Goal: Task Accomplishment & Management: Use online tool/utility

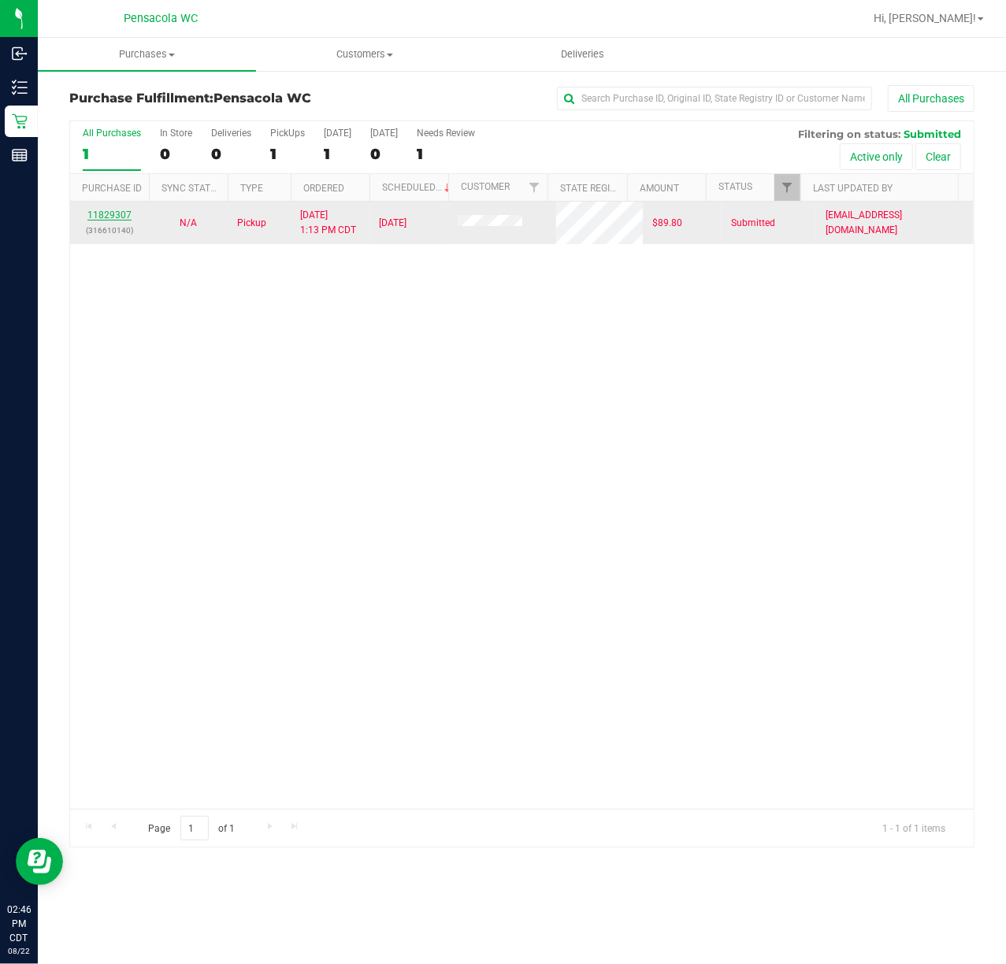
click at [117, 221] on link "11829307" at bounding box center [109, 215] width 44 height 11
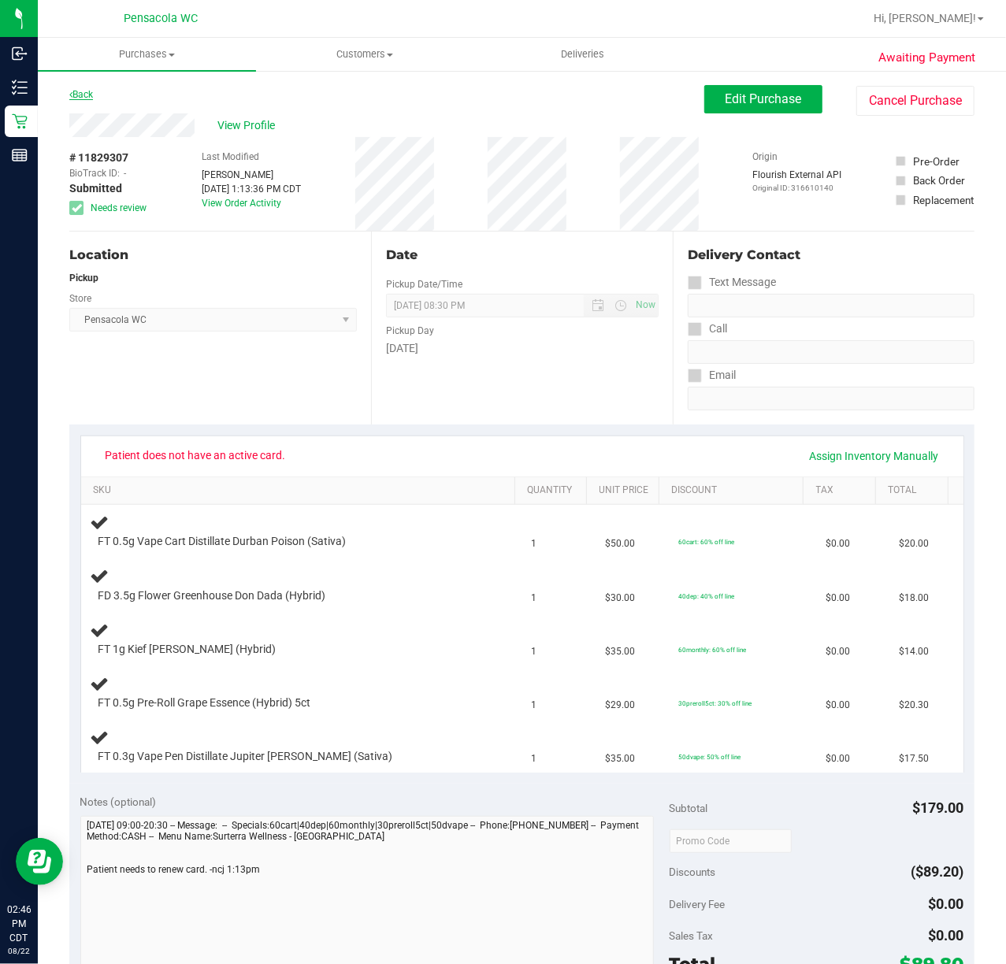
click at [82, 95] on link "Back" at bounding box center [81, 94] width 24 height 11
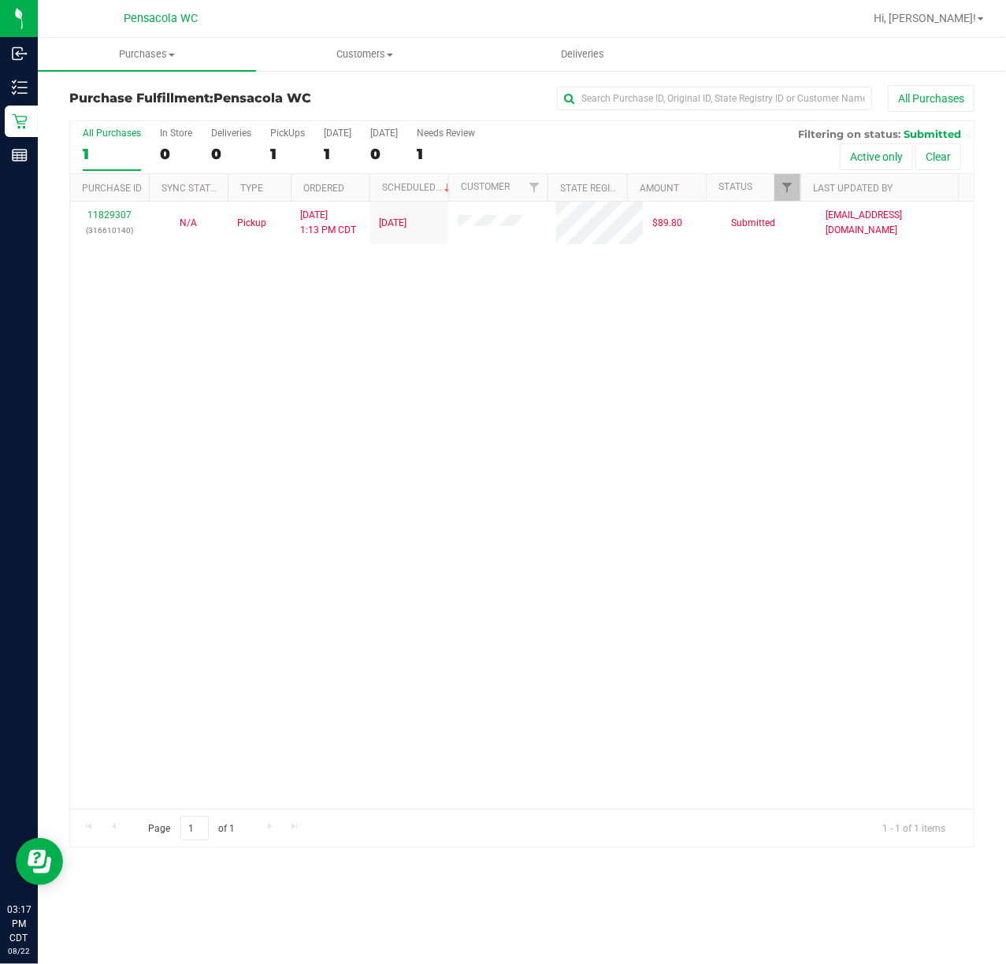
click at [503, 403] on div "11829307 (316610140) N/A Pickup 8/22/2025 1:13 PM CDT 8/22/2025 $89.80 Submitte…" at bounding box center [522, 505] width 904 height 607
click at [17, 95] on icon at bounding box center [20, 88] width 16 height 16
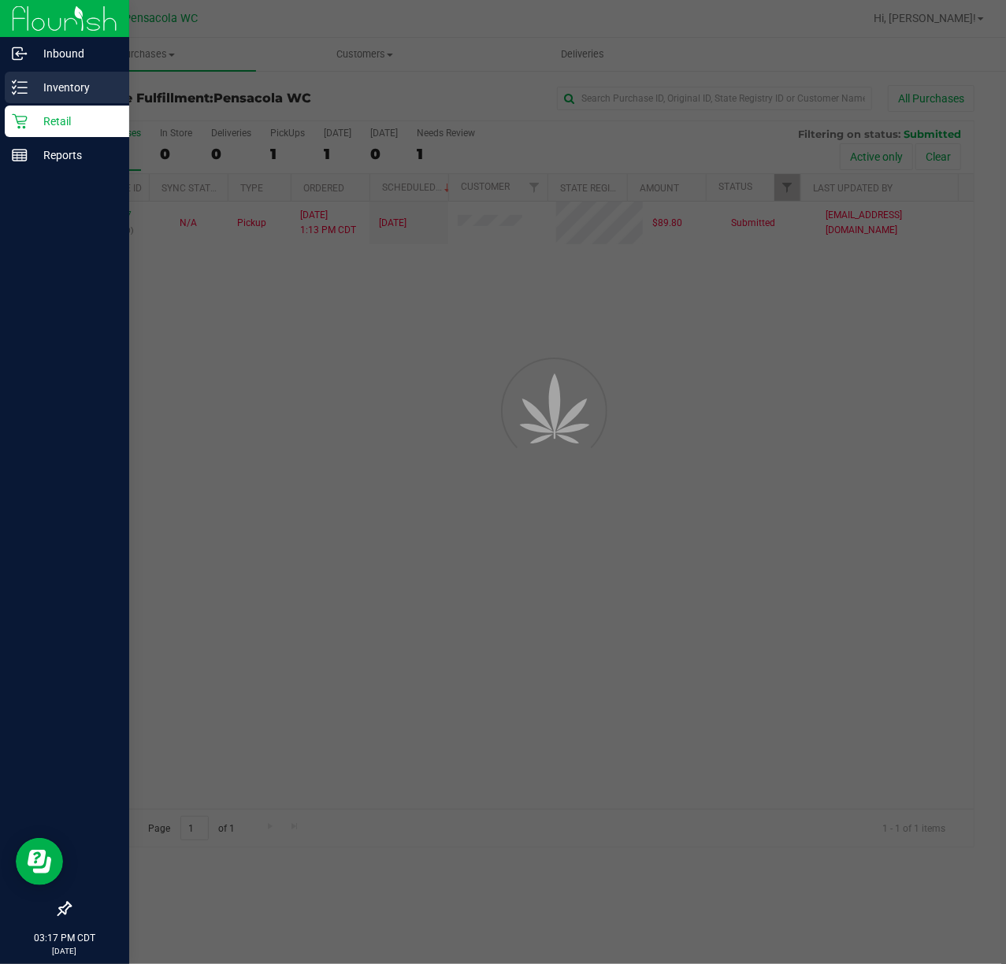
click at [73, 92] on p "Inventory" at bounding box center [75, 87] width 95 height 19
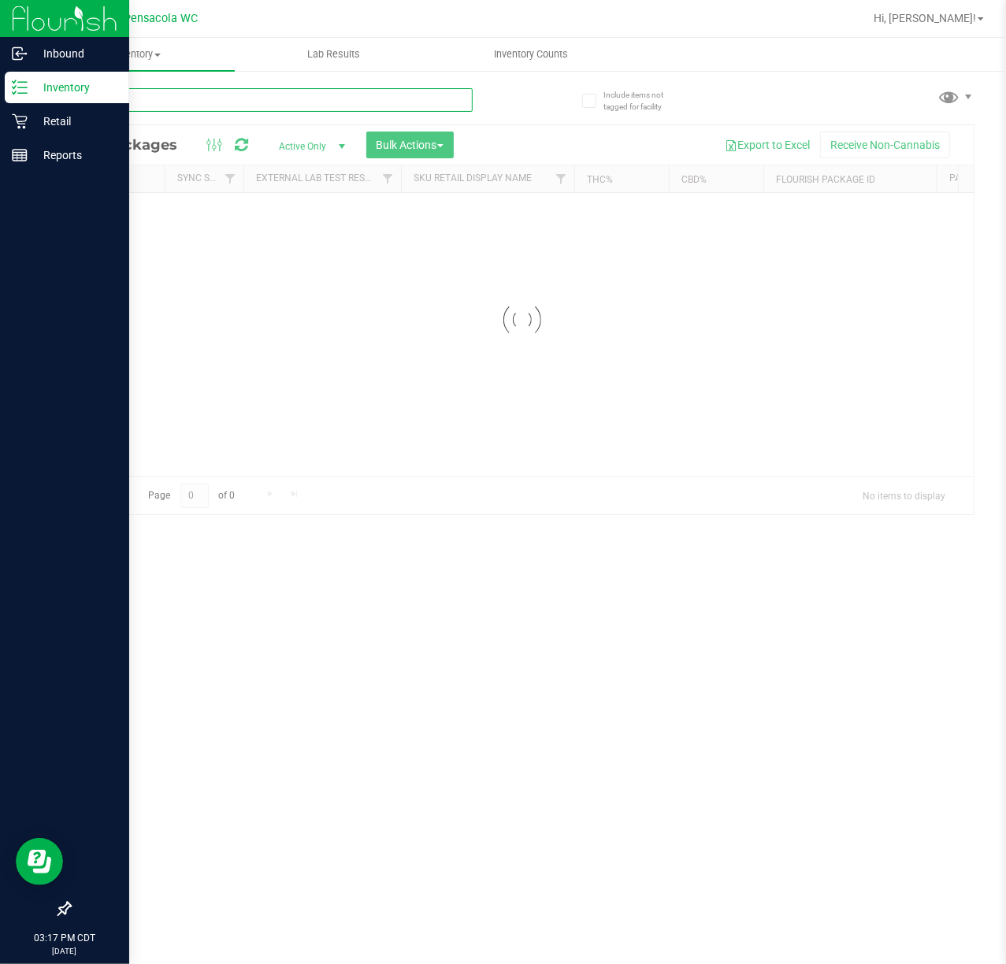
click at [275, 104] on input "text" at bounding box center [270, 100] width 403 height 24
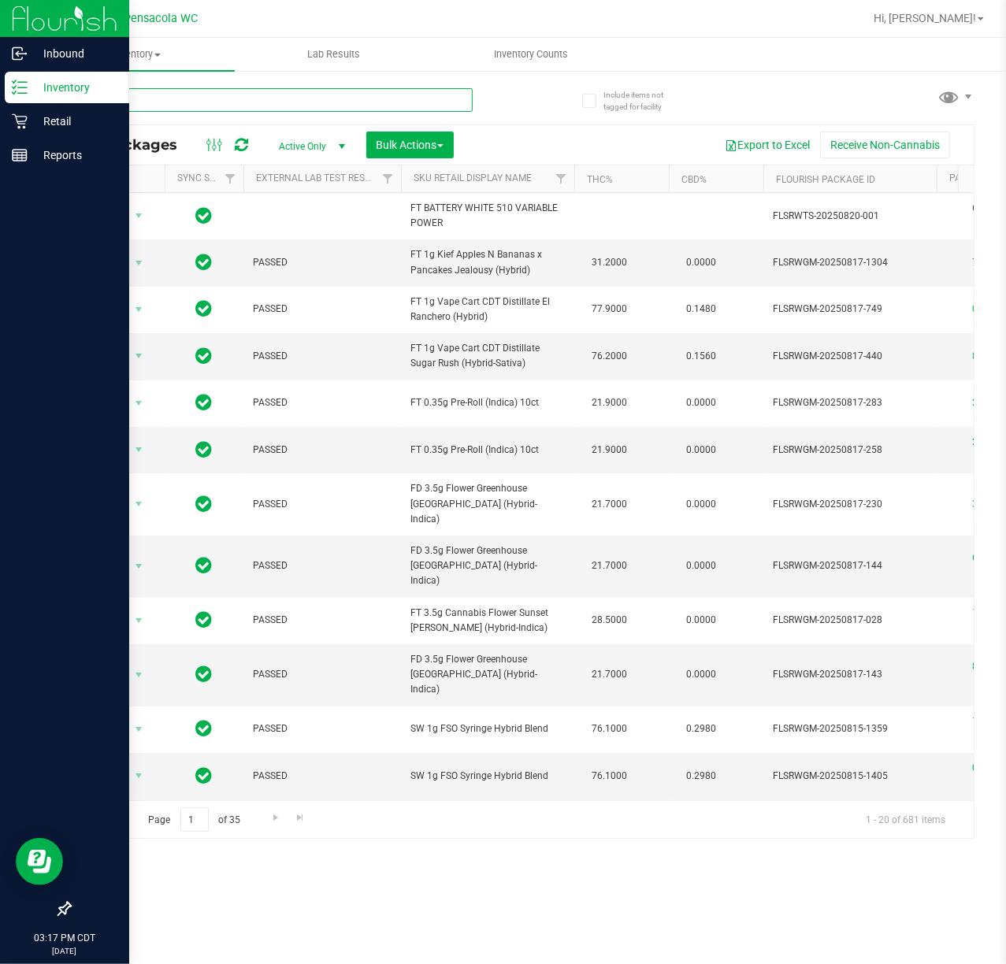
type input "dark"
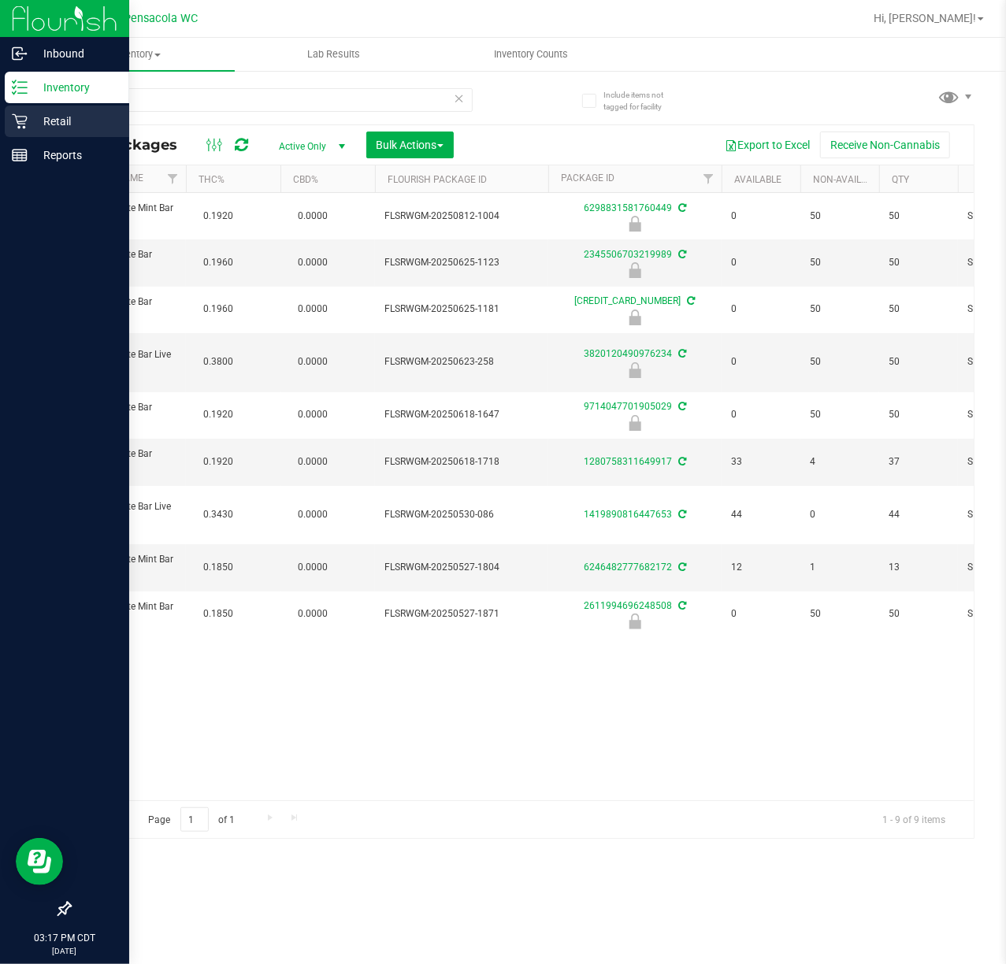
click at [22, 117] on icon at bounding box center [19, 121] width 15 height 15
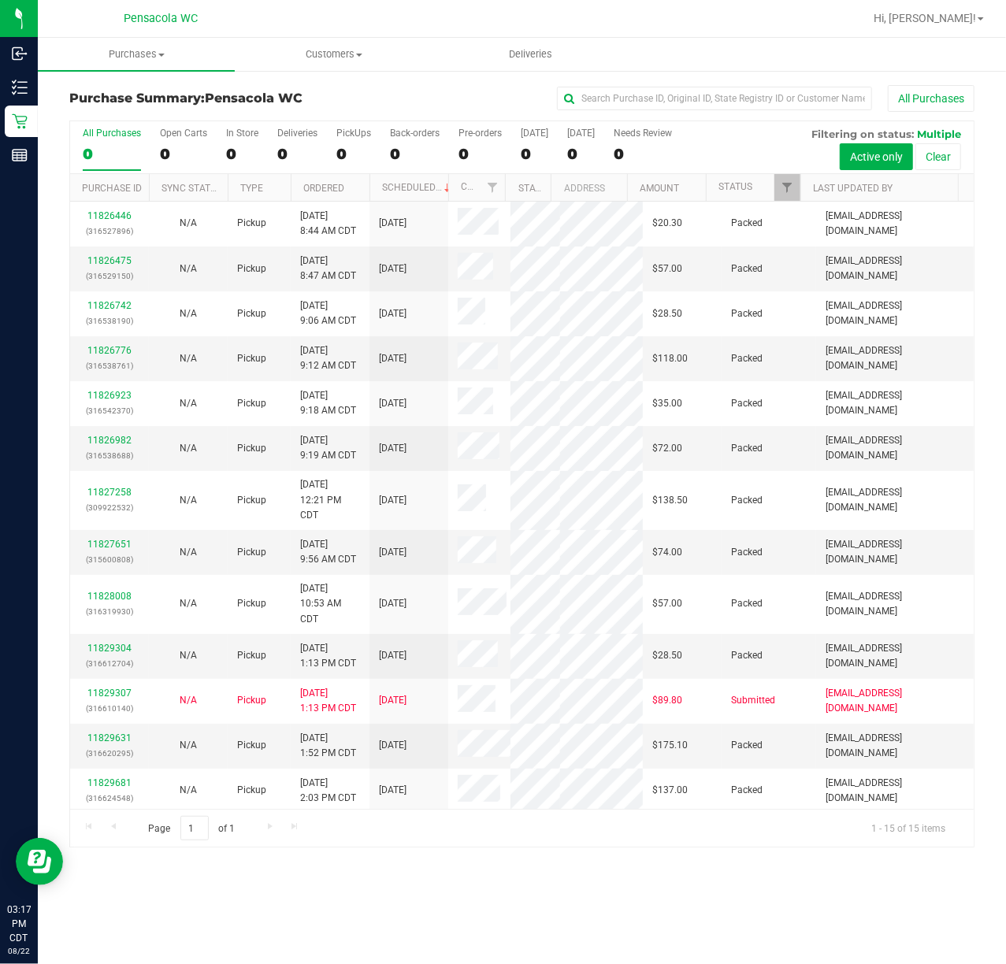
click at [770, 169] on div "All Purchases 0 Open Carts 0 In Store 0 Deliveries 0 PickUps 0 Back-orders 0 Pr…" at bounding box center [522, 147] width 904 height 53
click at [786, 187] on span "Filter" at bounding box center [787, 187] width 13 height 13
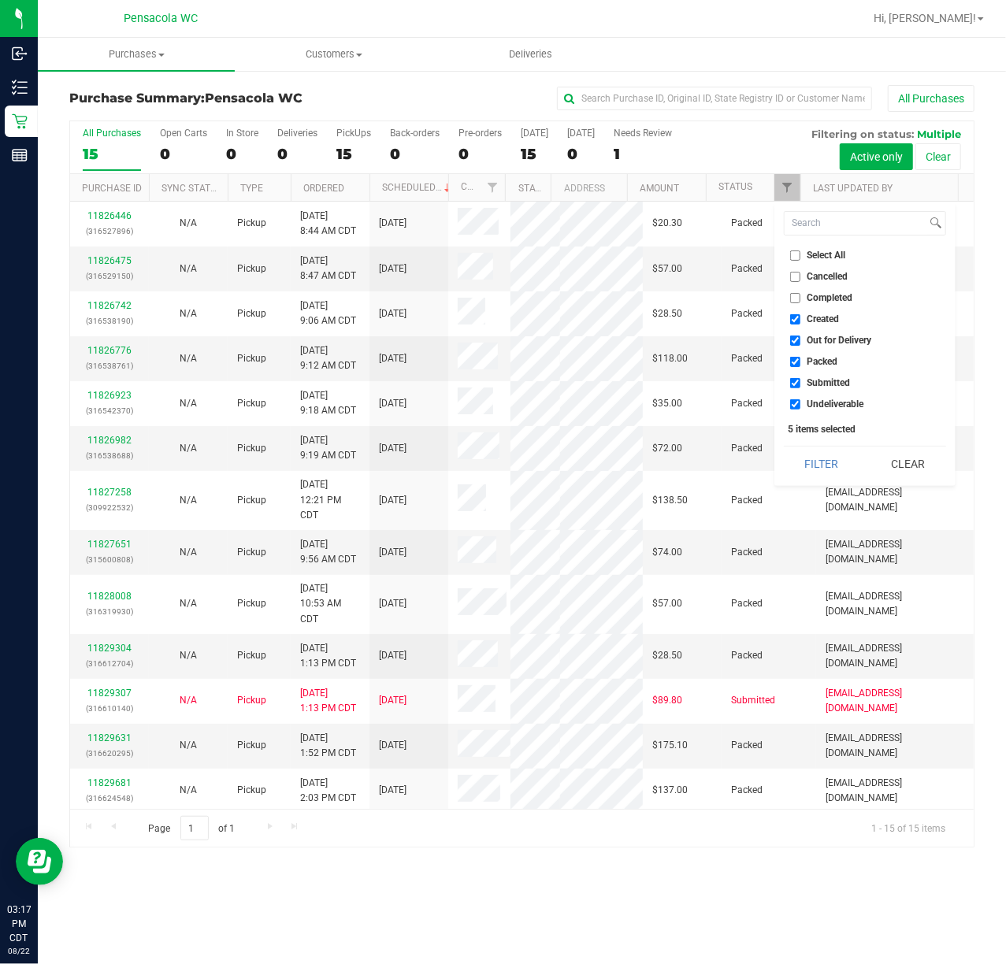
click at [824, 260] on span "Select All" at bounding box center [826, 254] width 39 height 9
click at [800, 260] on input "Select All" at bounding box center [795, 255] width 10 height 10
checkbox input "true"
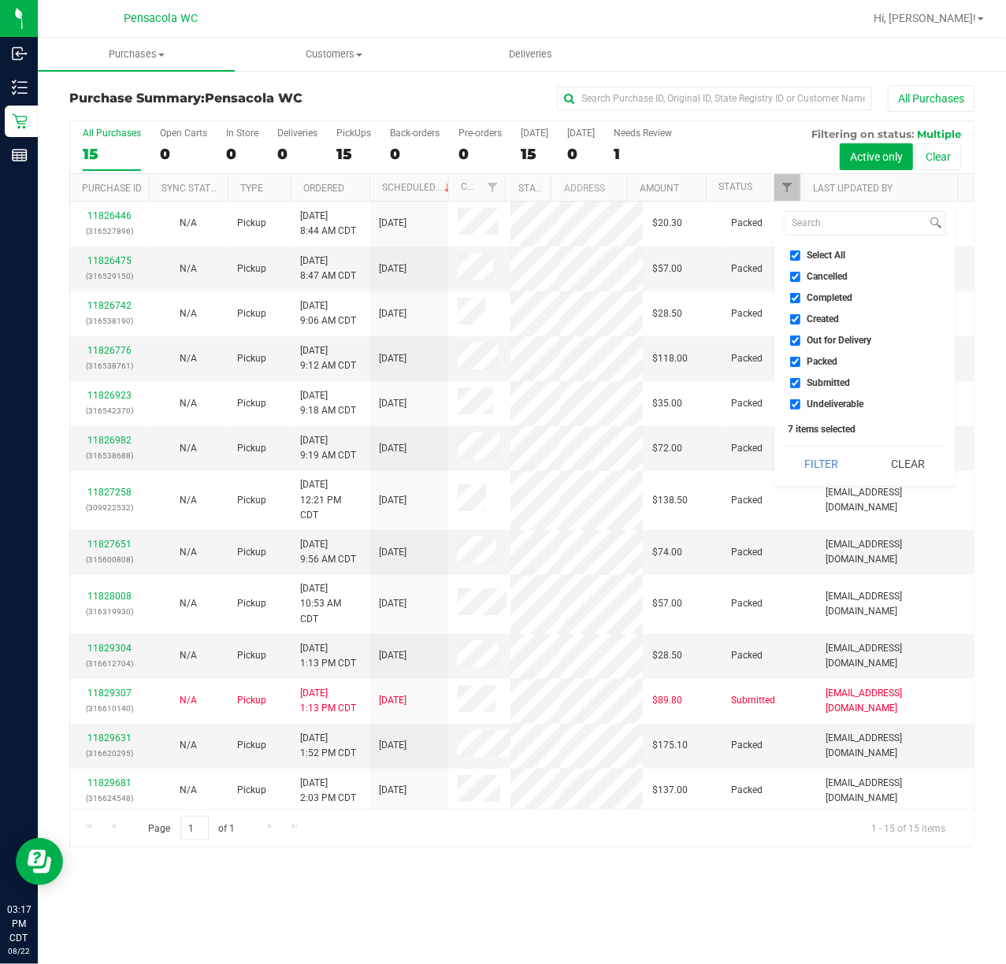
click at [826, 255] on span "Select All" at bounding box center [826, 254] width 39 height 9
click at [800, 255] on input "Select All" at bounding box center [795, 255] width 10 height 10
checkbox input "false"
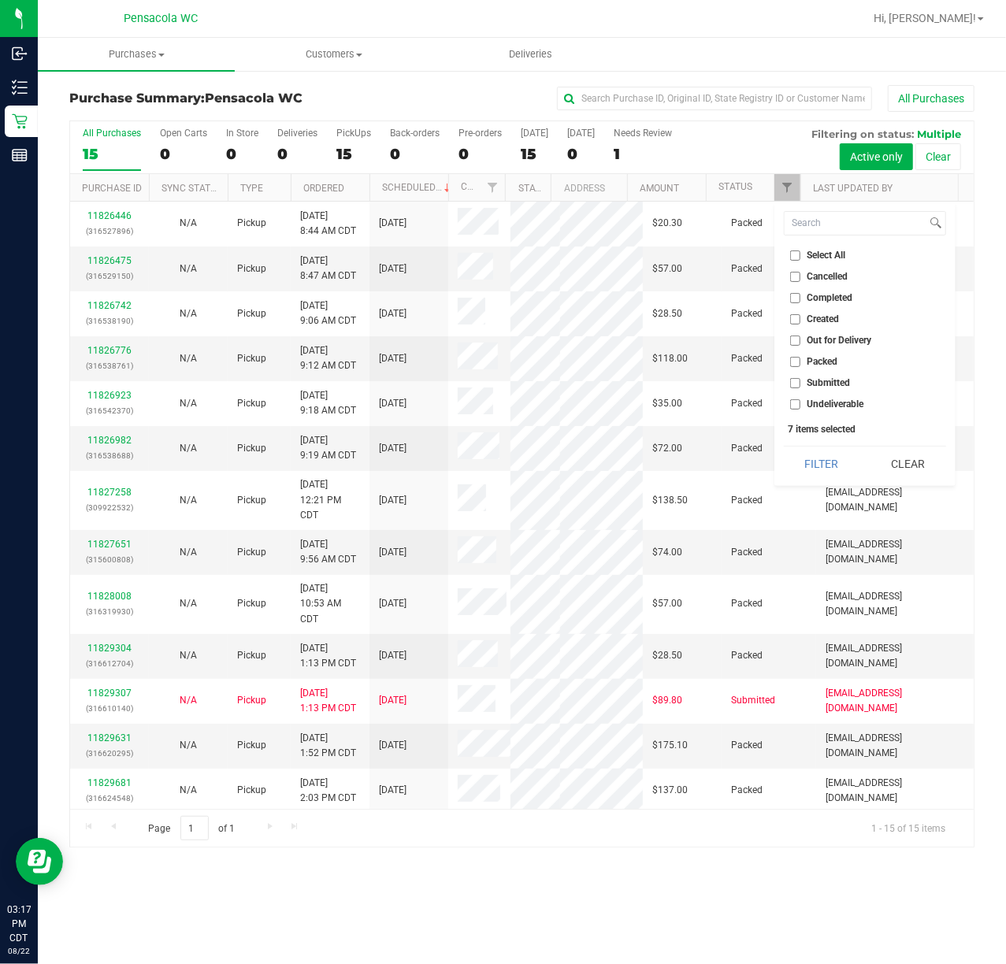
checkbox input "false"
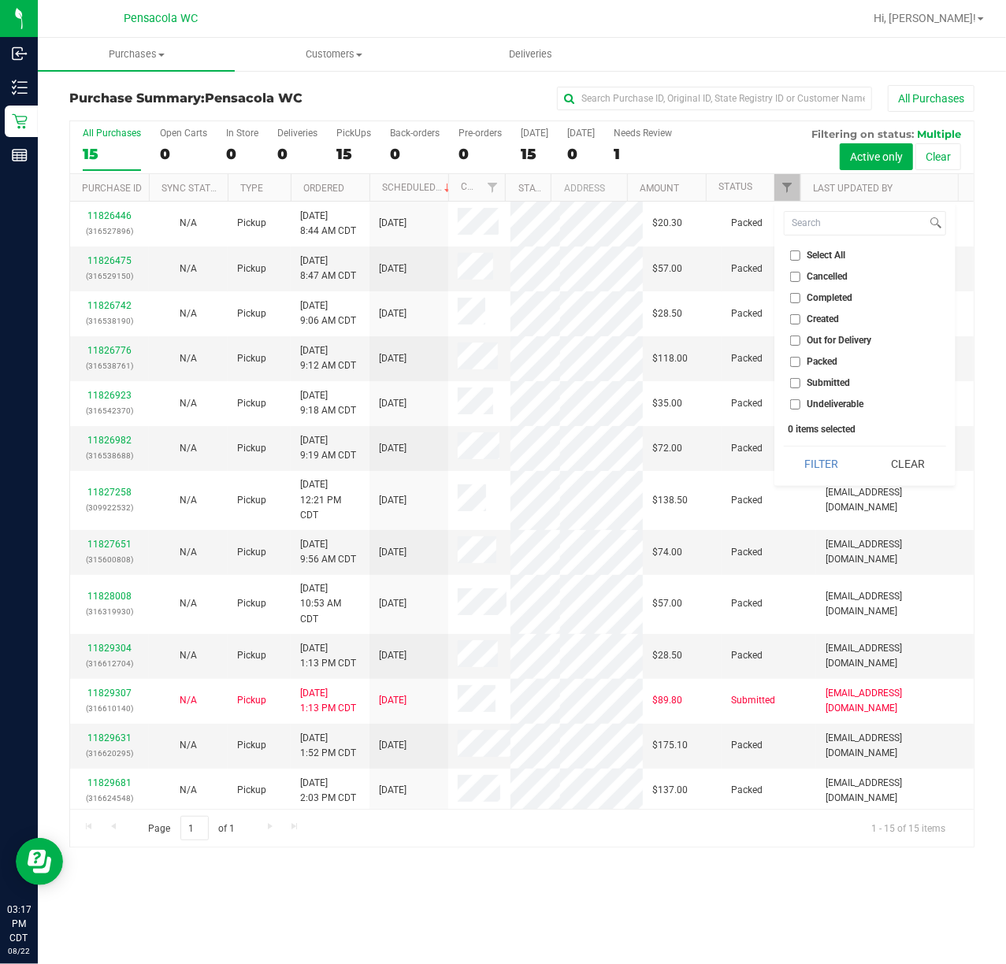
click at [833, 383] on span "Submitted" at bounding box center [828, 382] width 43 height 9
click at [800, 383] on input "Submitted" at bounding box center [795, 383] width 10 height 10
checkbox input "true"
click at [818, 466] on button "Filter" at bounding box center [822, 464] width 76 height 35
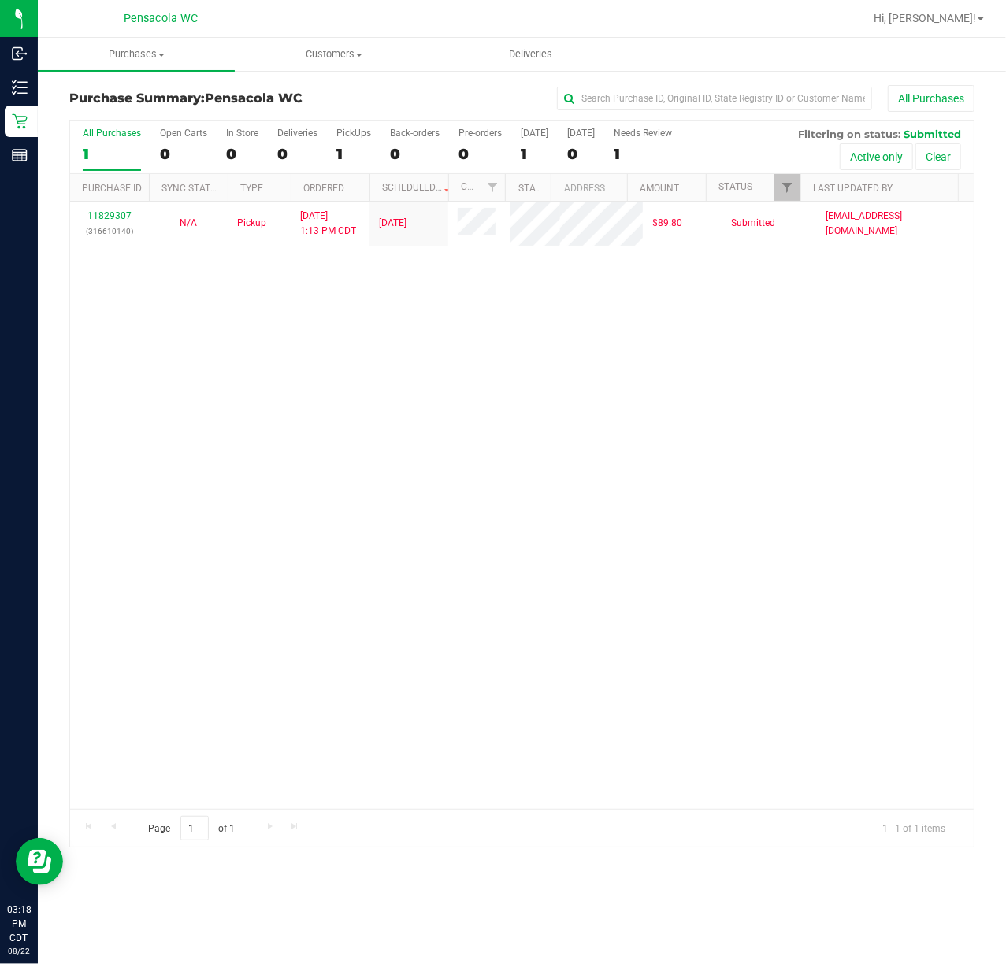
click at [101, 218] on link "11829307" at bounding box center [109, 215] width 44 height 11
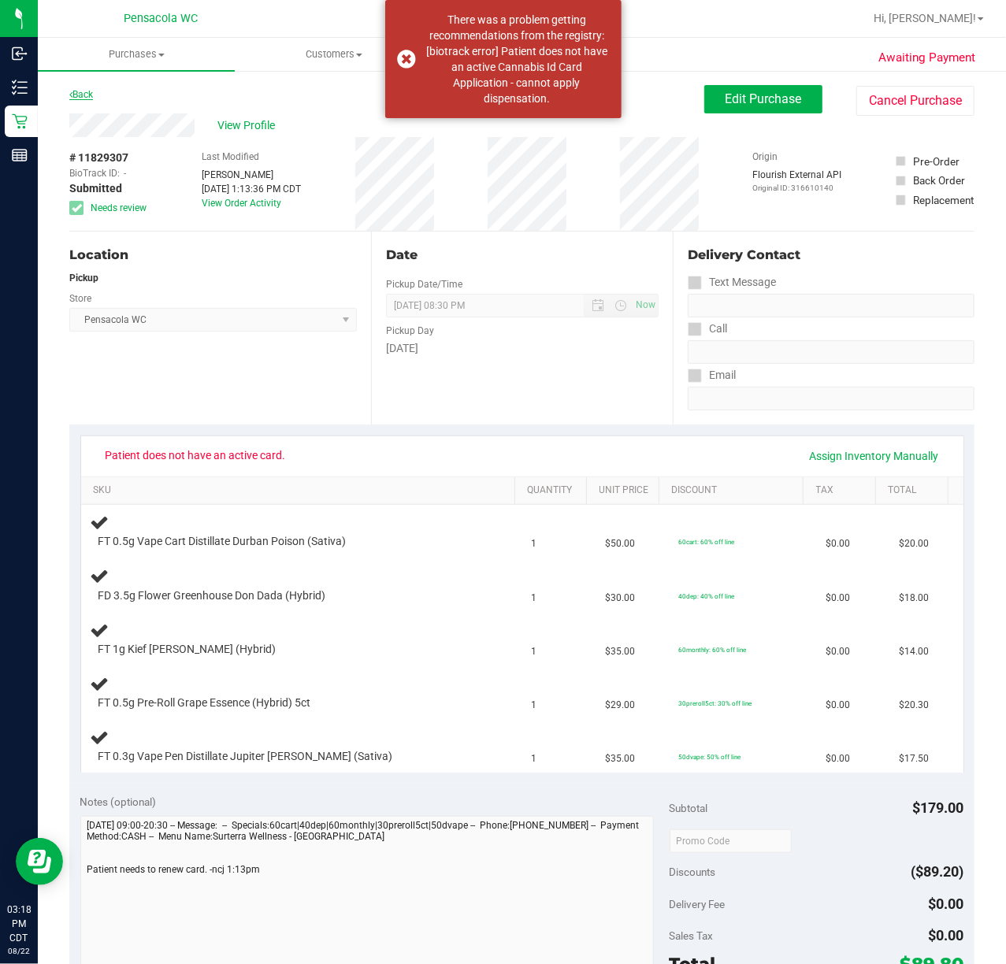
click at [80, 91] on link "Back" at bounding box center [81, 94] width 24 height 11
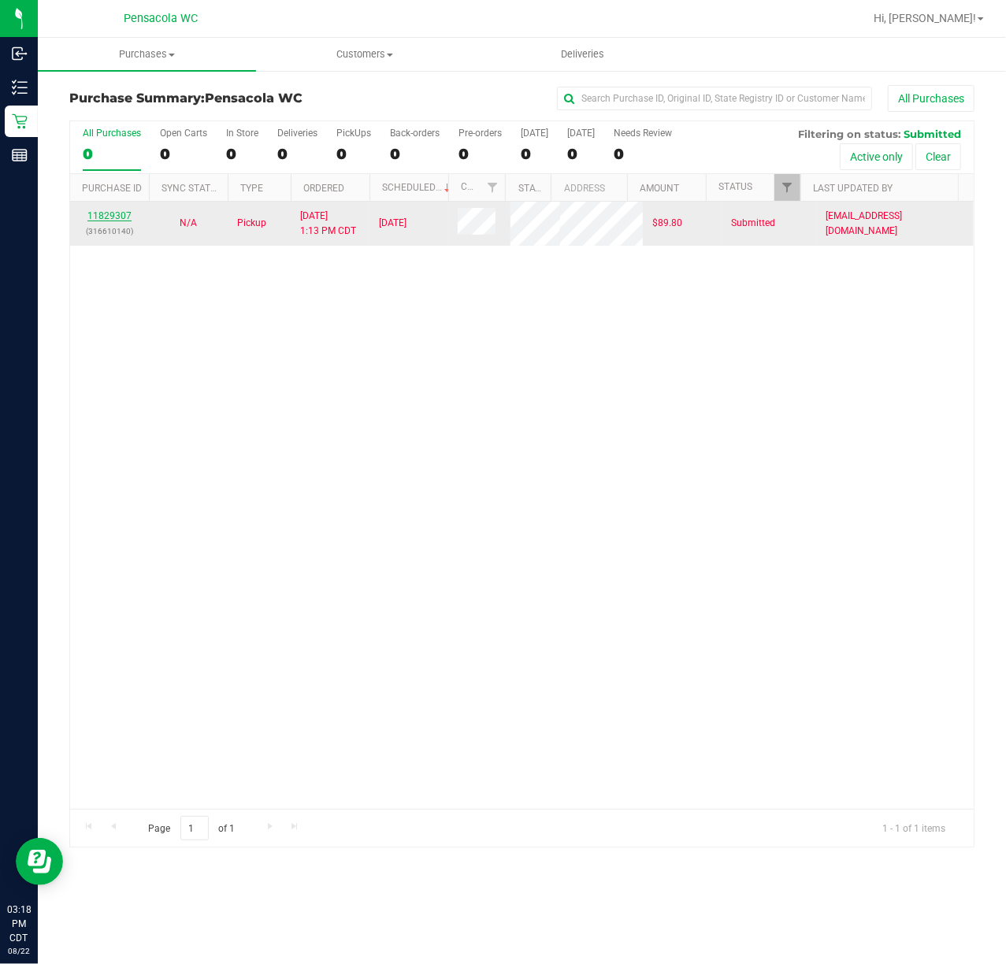
click at [108, 210] on link "11829307" at bounding box center [109, 215] width 44 height 11
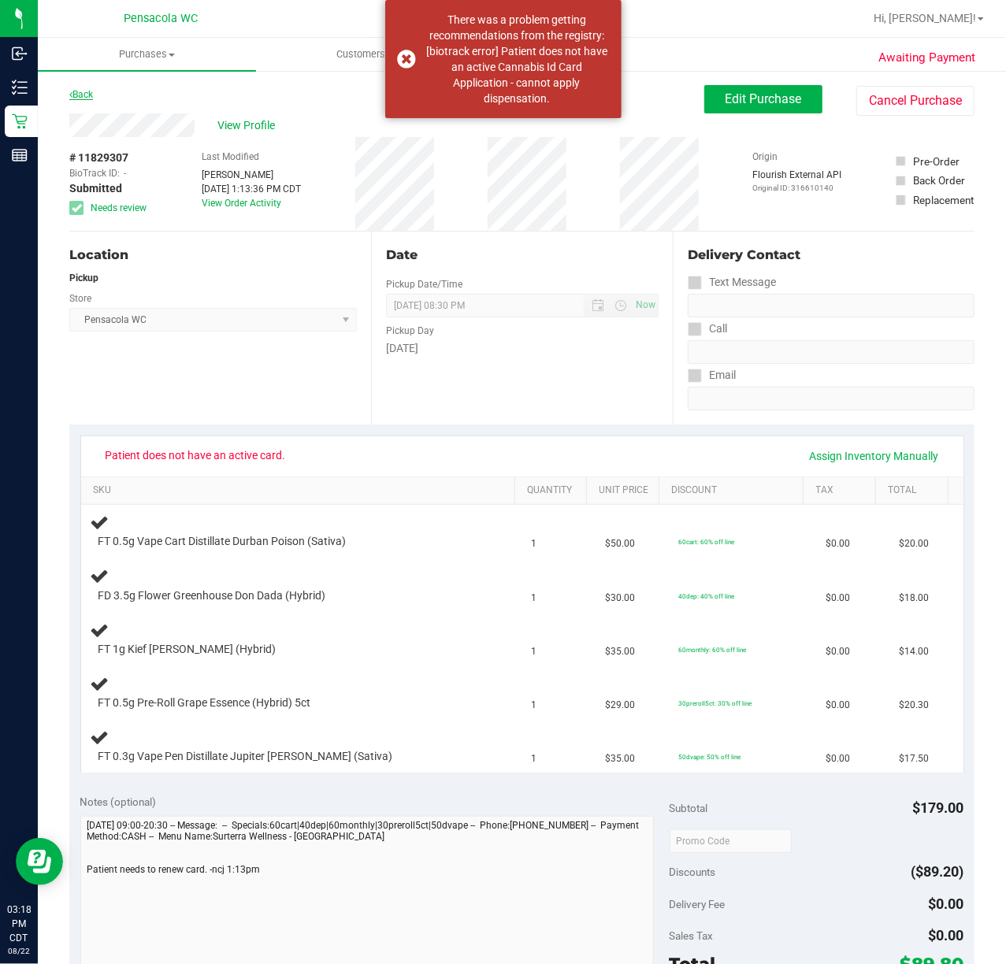
click at [86, 95] on link "Back" at bounding box center [81, 94] width 24 height 11
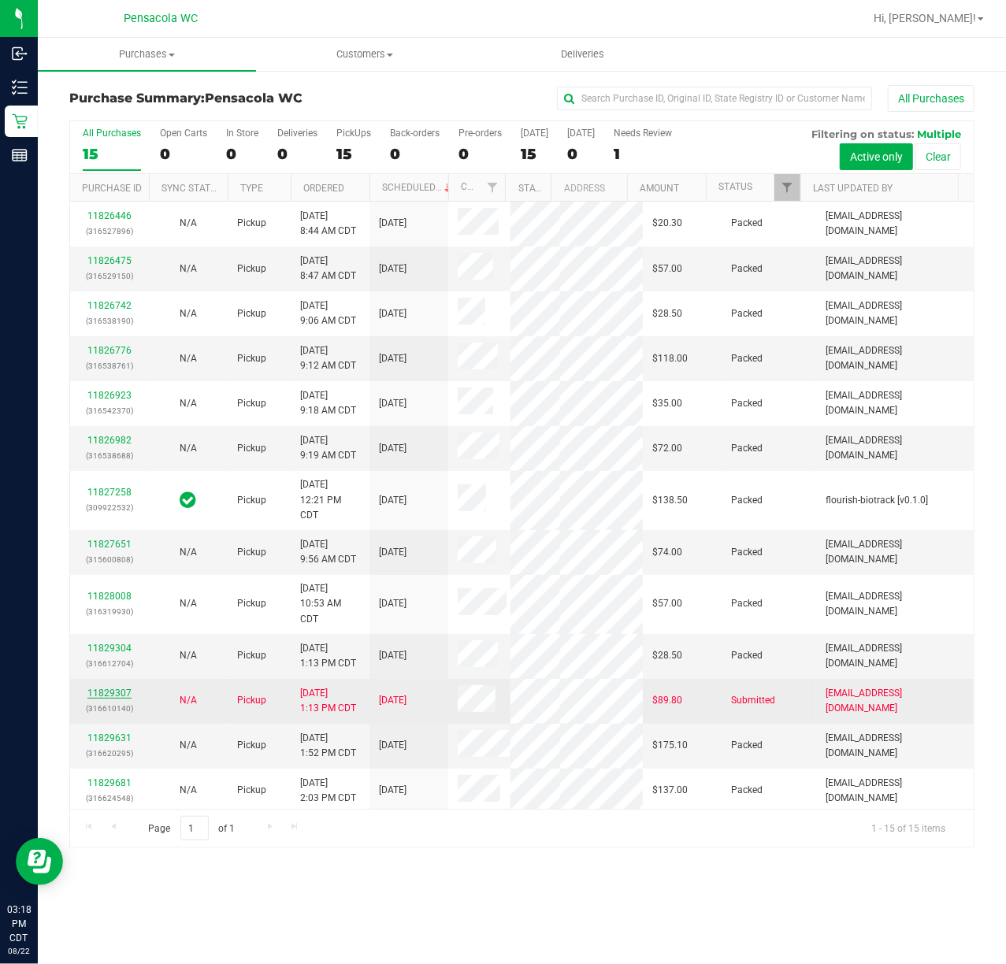
click at [109, 699] on link "11829307" at bounding box center [109, 693] width 44 height 11
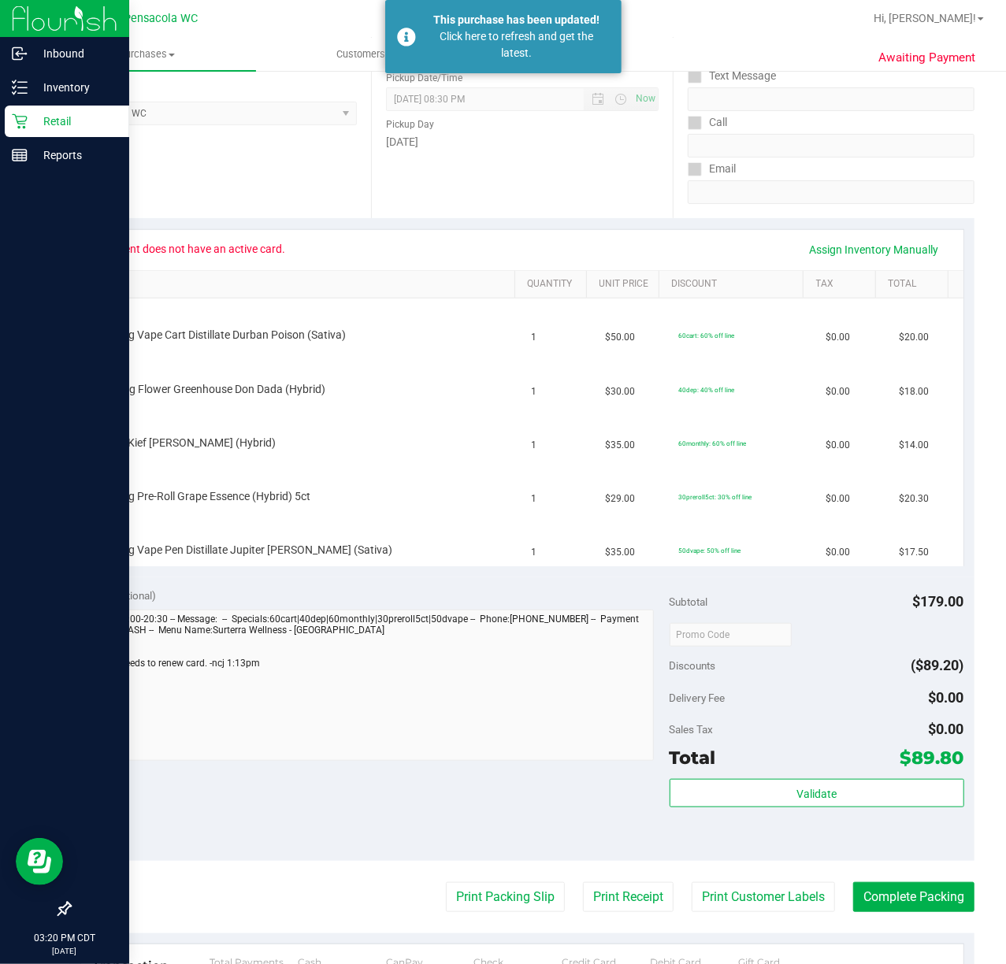
scroll to position [208, 0]
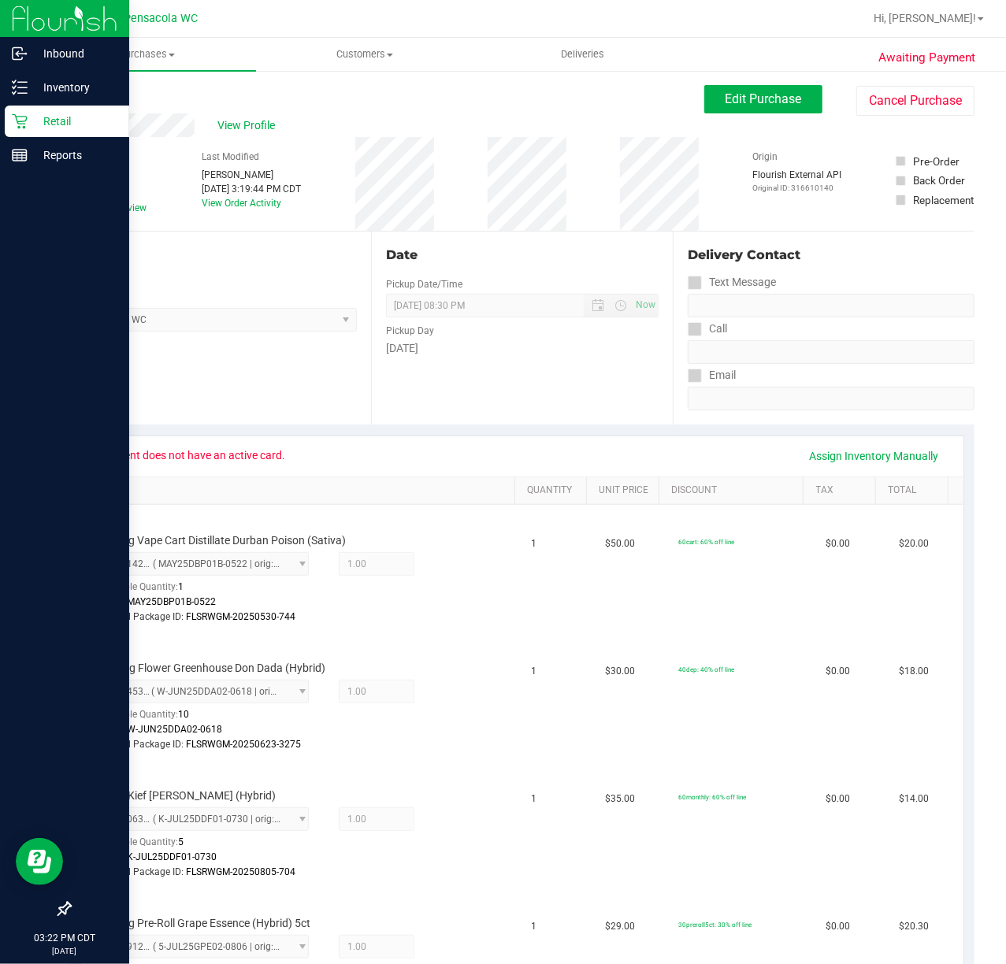
click at [25, 117] on icon at bounding box center [19, 121] width 15 height 15
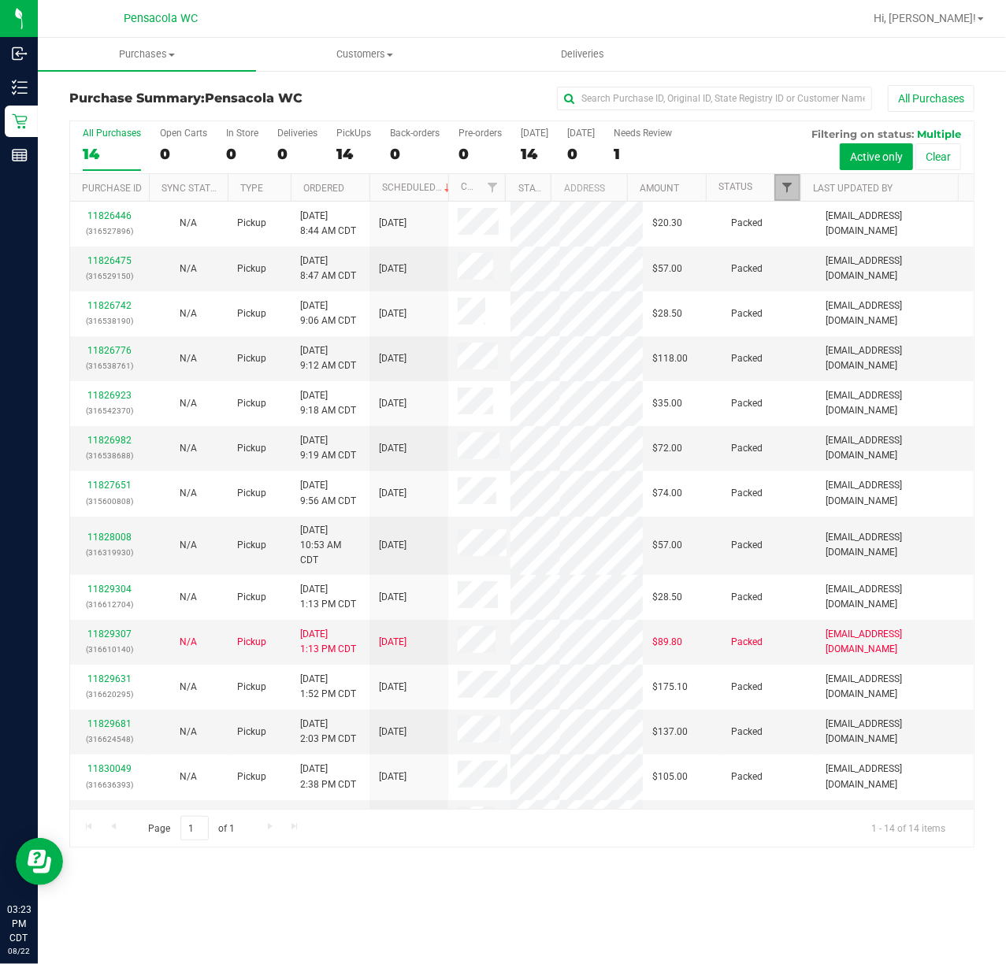
click at [791, 187] on span "Filter" at bounding box center [787, 187] width 13 height 13
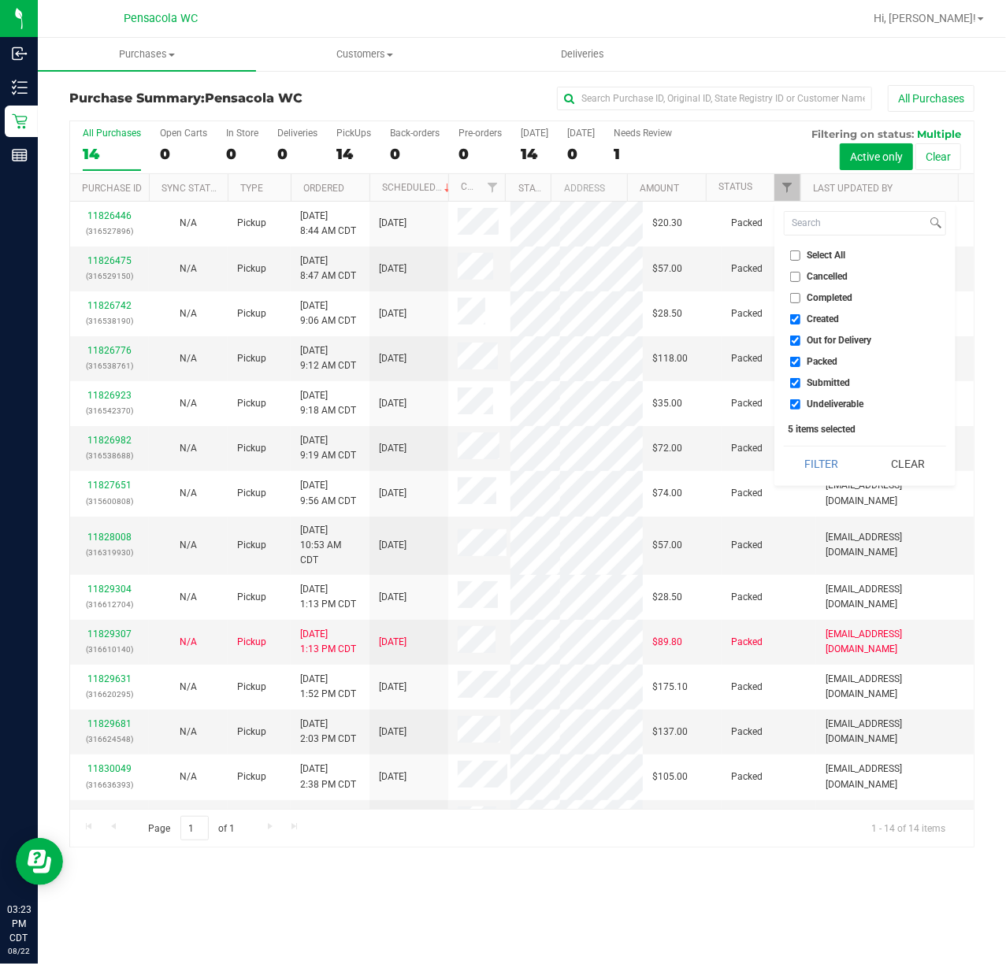
click at [844, 257] on span "Select All" at bounding box center [826, 254] width 39 height 9
click at [800, 257] on input "Select All" at bounding box center [795, 255] width 10 height 10
checkbox input "true"
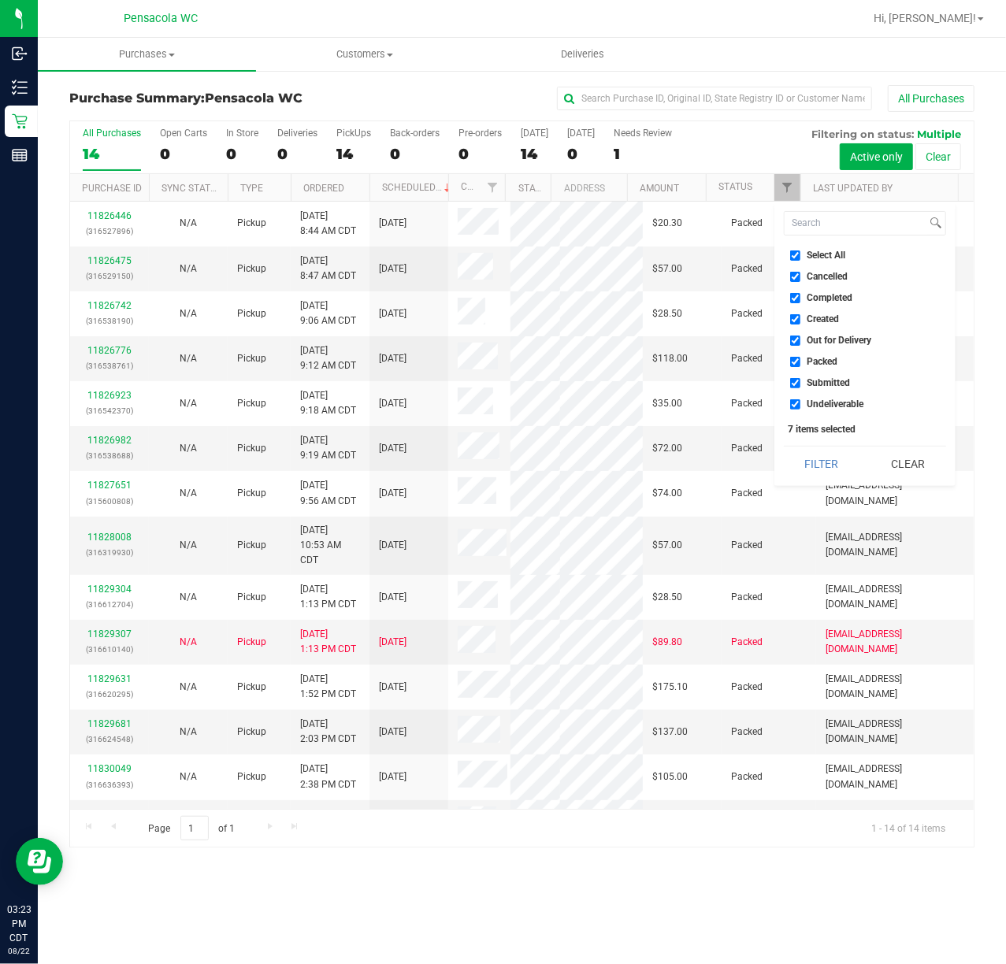
click at [827, 258] on span "Select All" at bounding box center [826, 254] width 39 height 9
click at [800, 258] on input "Select All" at bounding box center [795, 255] width 10 height 10
checkbox input "false"
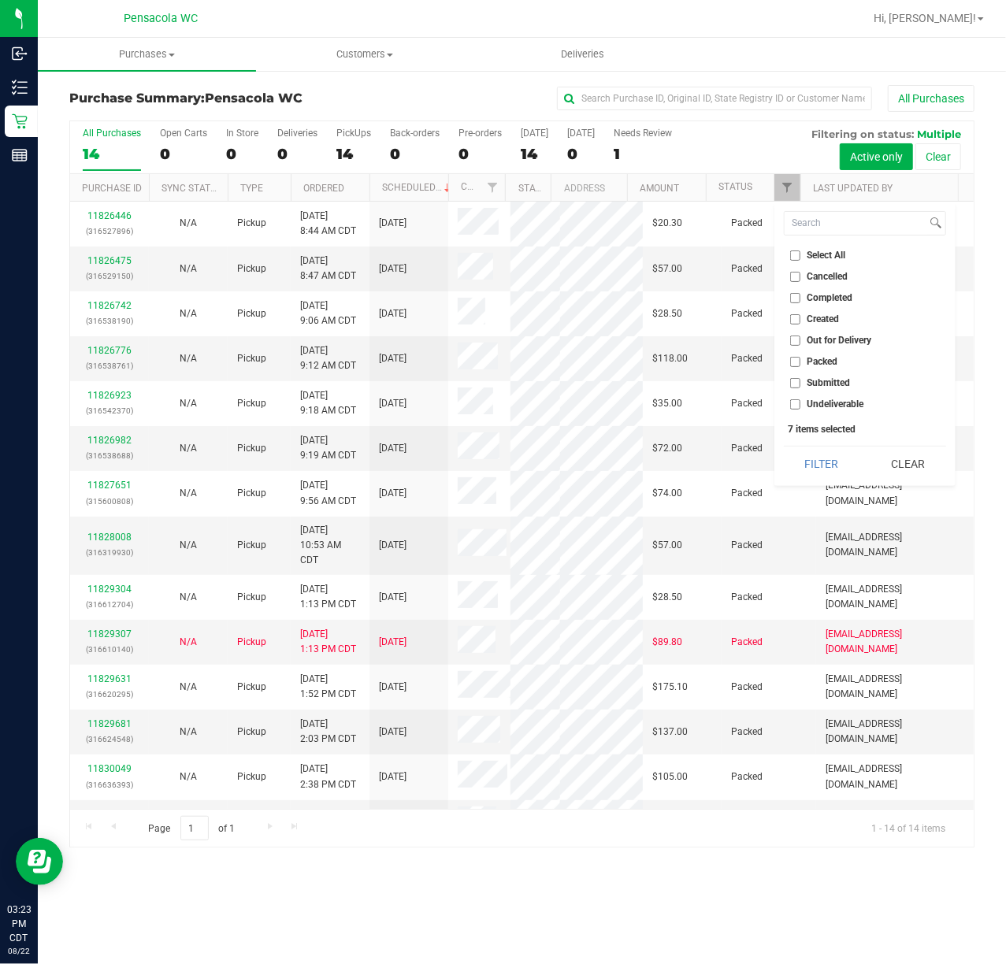
checkbox input "false"
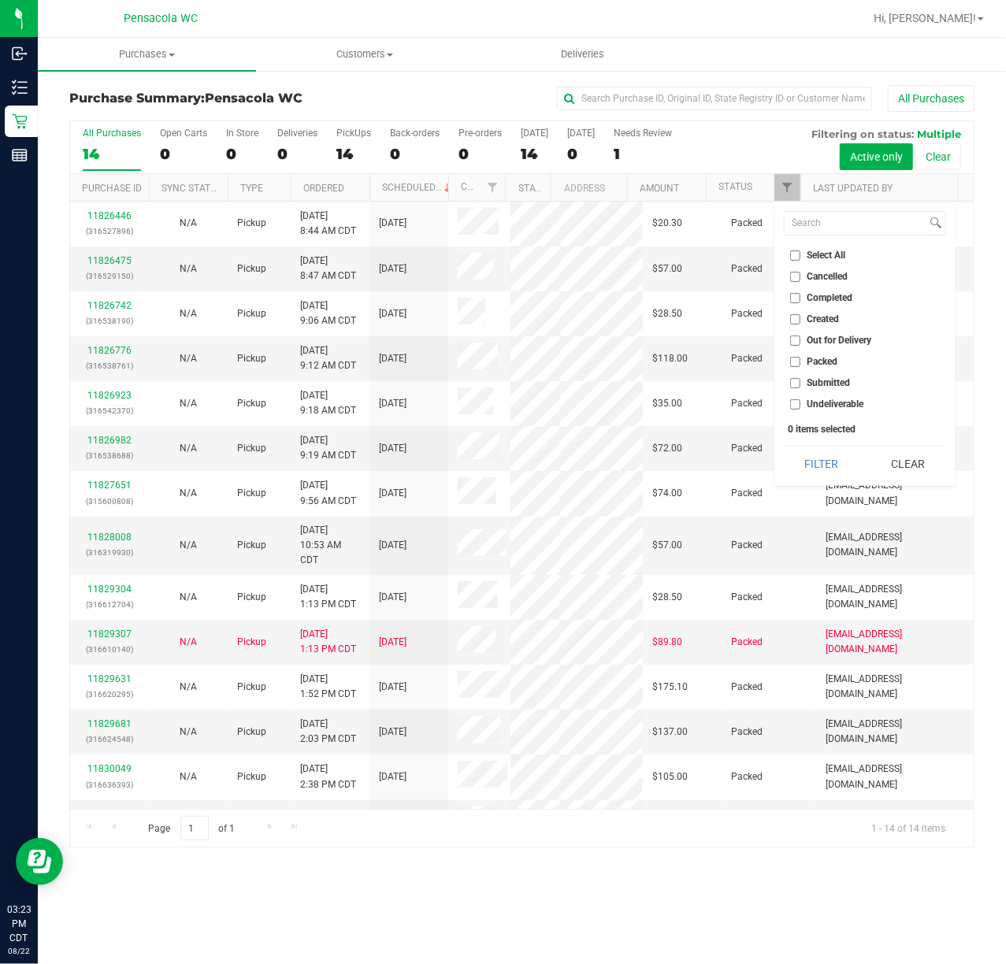
click at [826, 386] on span "Submitted" at bounding box center [828, 382] width 43 height 9
click at [800, 386] on input "Submitted" at bounding box center [795, 383] width 10 height 10
checkbox input "true"
click at [810, 466] on button "Filter" at bounding box center [822, 464] width 76 height 35
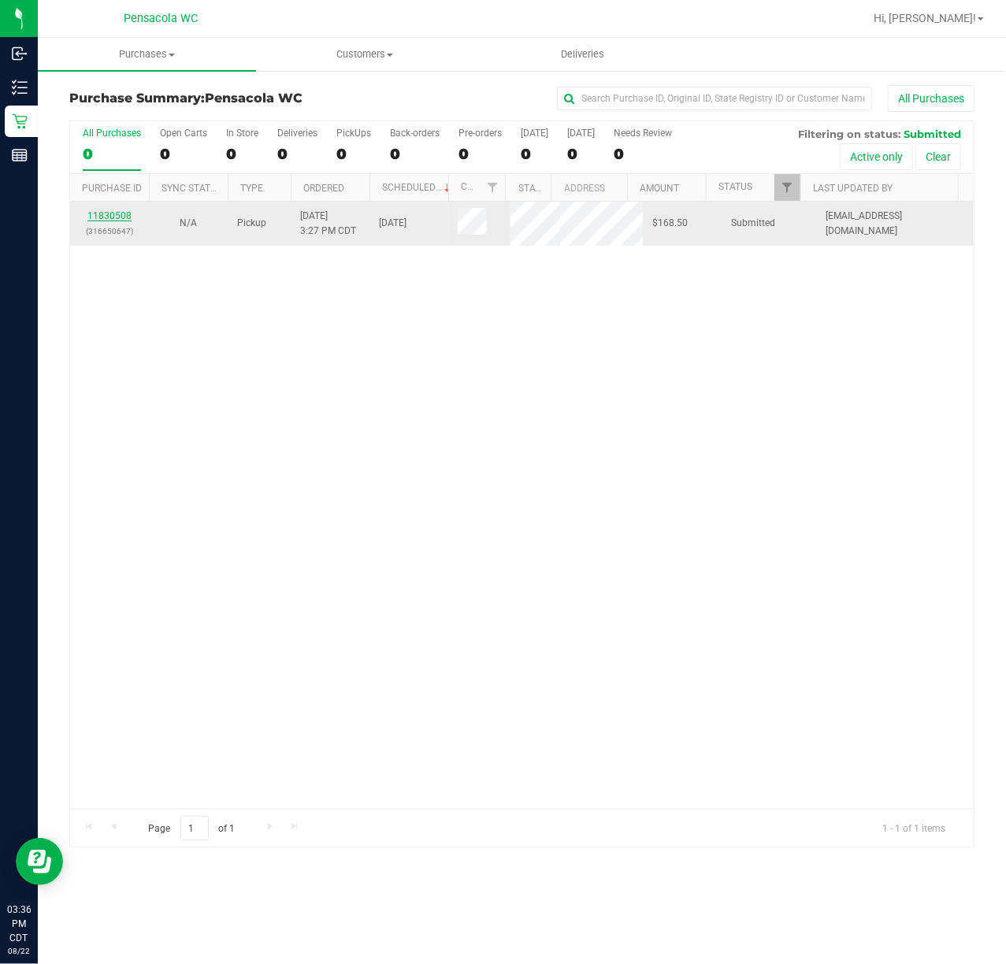
click at [101, 214] on link "11830508" at bounding box center [109, 215] width 44 height 11
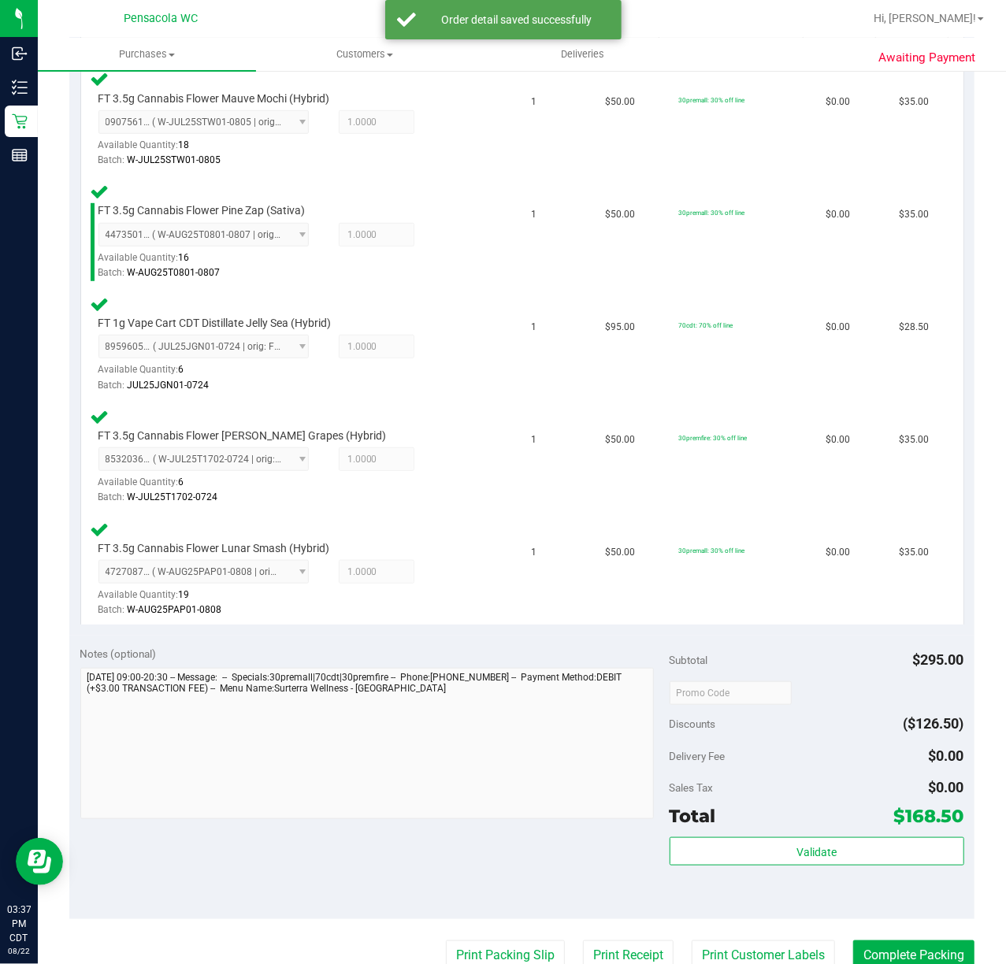
scroll to position [442, 0]
click at [800, 846] on span "Validate" at bounding box center [816, 852] width 40 height 13
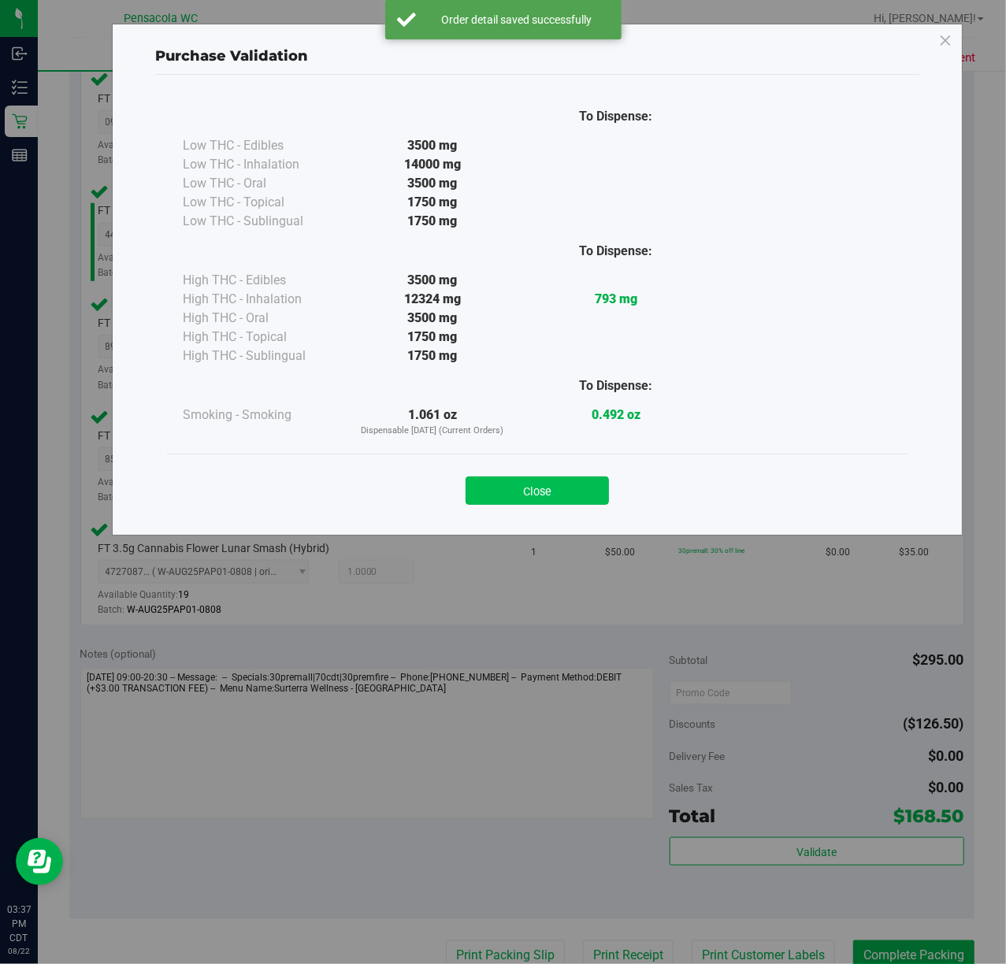
click at [569, 496] on button "Close" at bounding box center [537, 491] width 143 height 28
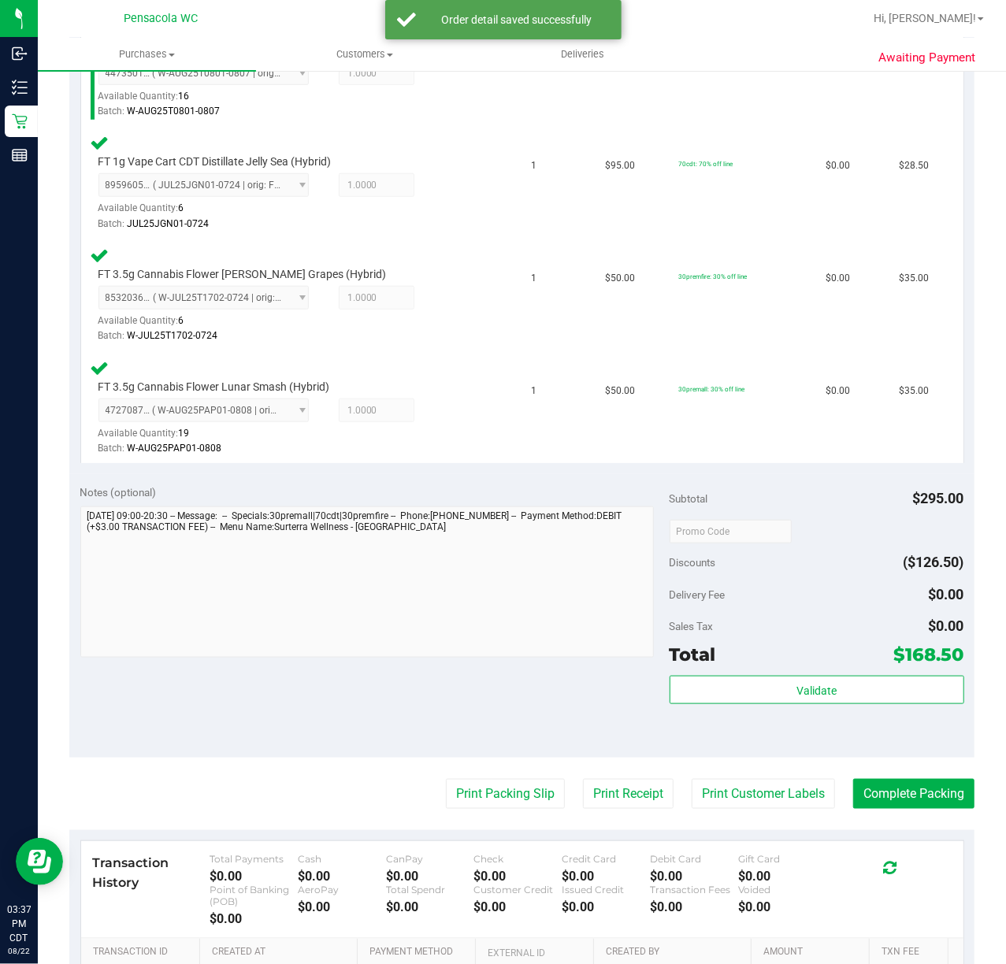
scroll to position [597, 0]
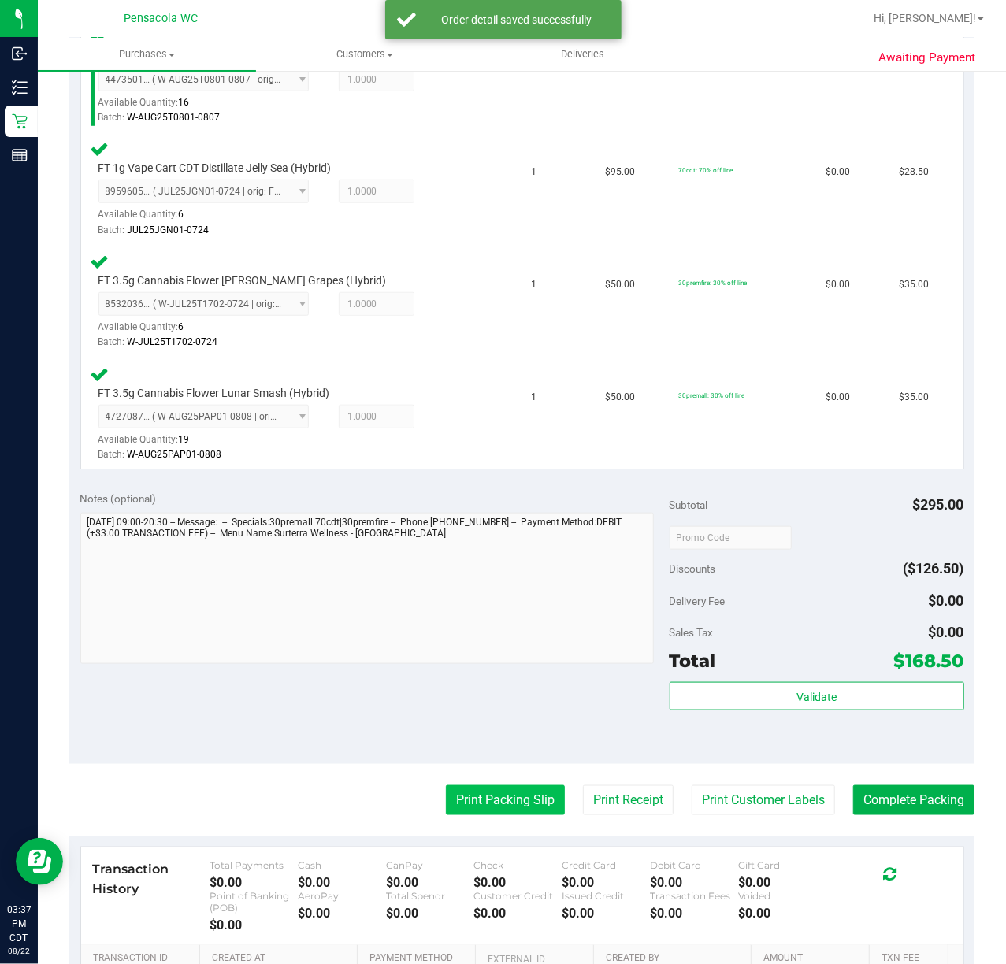
click at [511, 797] on button "Print Packing Slip" at bounding box center [505, 800] width 119 height 30
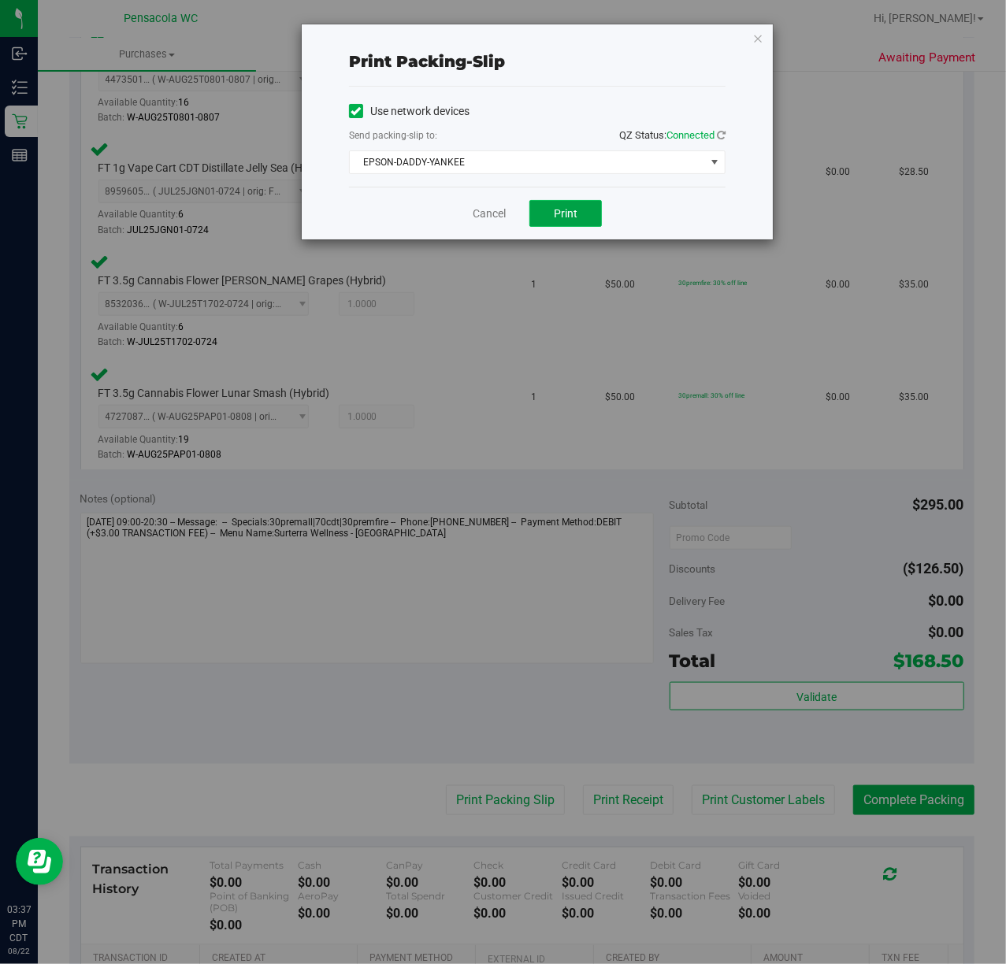
click at [584, 224] on button "Print" at bounding box center [565, 213] width 72 height 27
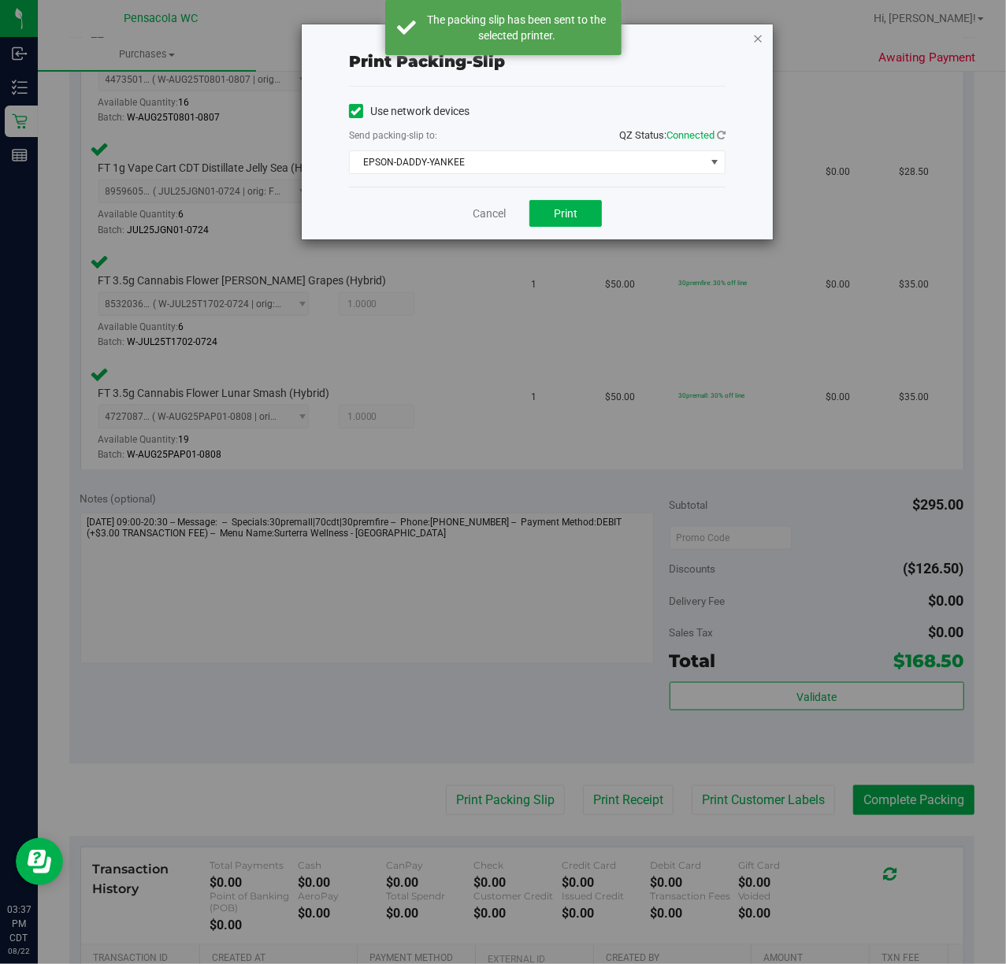
click at [755, 32] on icon "button" at bounding box center [757, 37] width 11 height 19
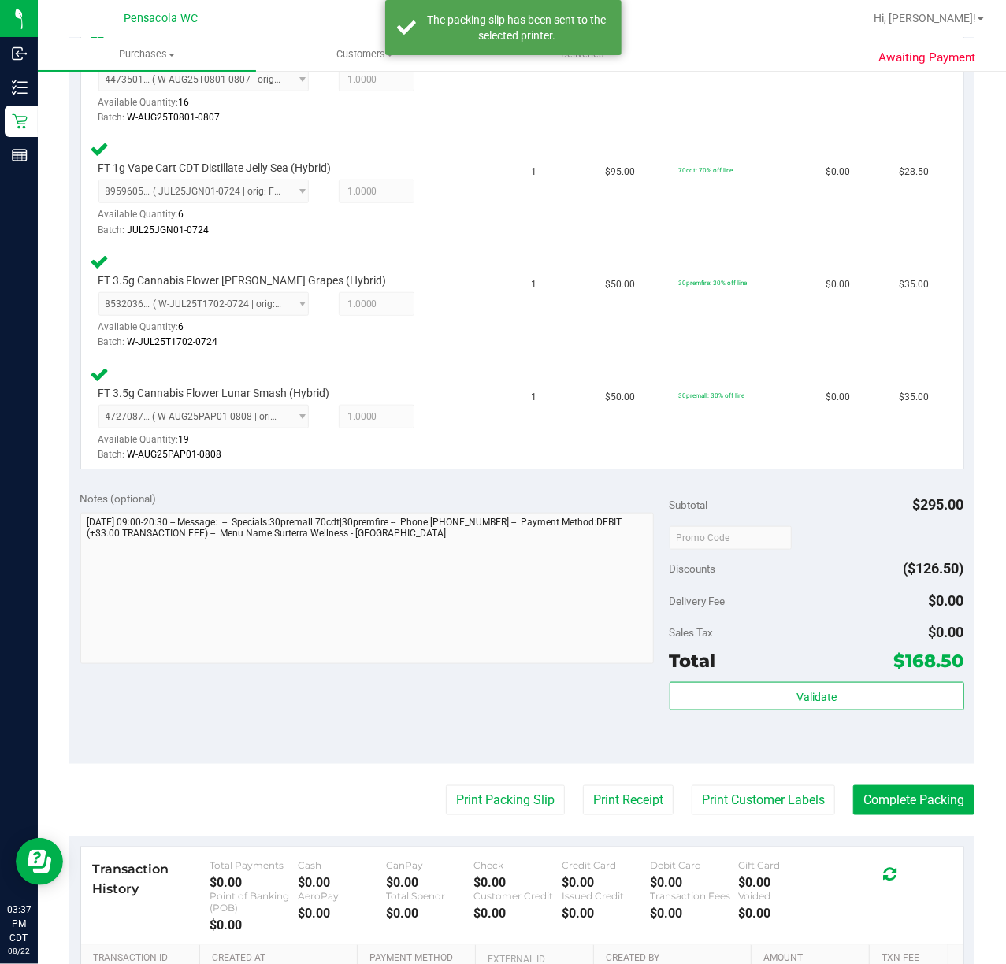
click at [895, 766] on purchase-details "Back Edit Purchase Cancel Purchase View Profile # 11830508 BioTrack ID: - Submi…" at bounding box center [521, 315] width 905 height 1655
click at [922, 803] on button "Complete Packing" at bounding box center [913, 800] width 121 height 30
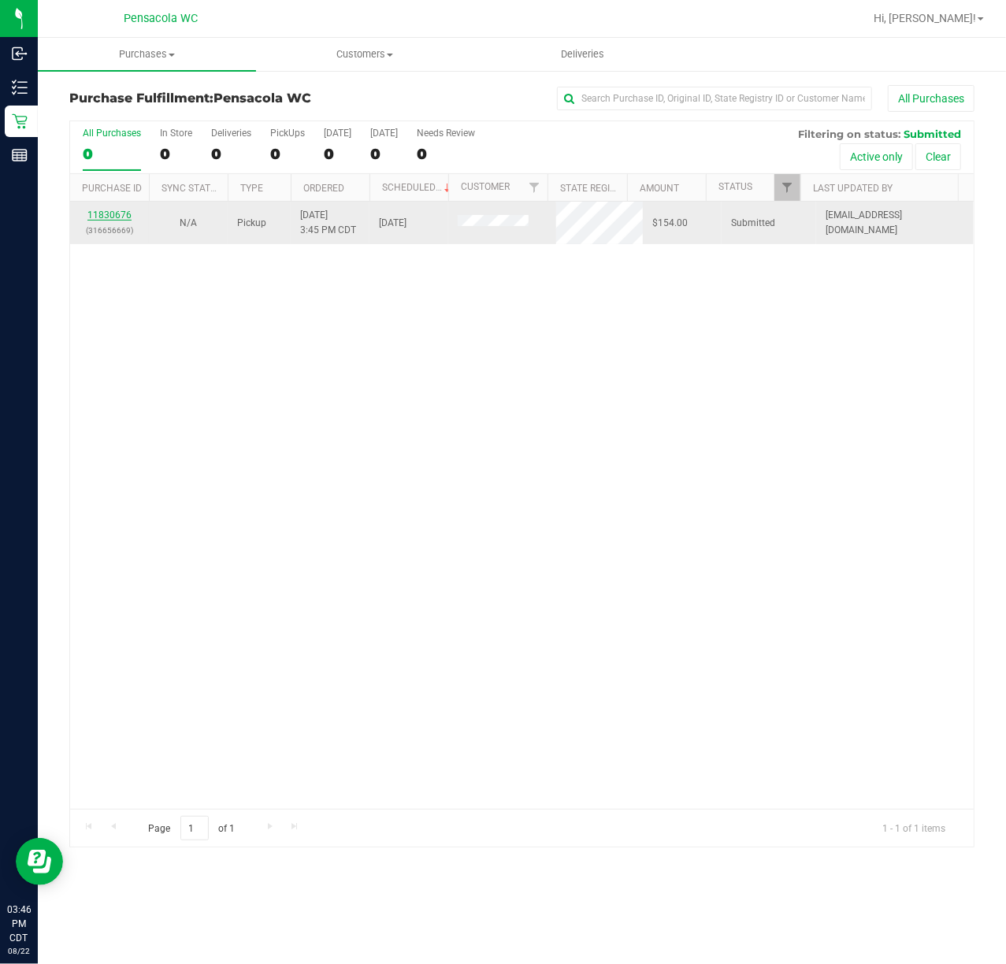
click at [117, 216] on link "11830676" at bounding box center [109, 215] width 44 height 11
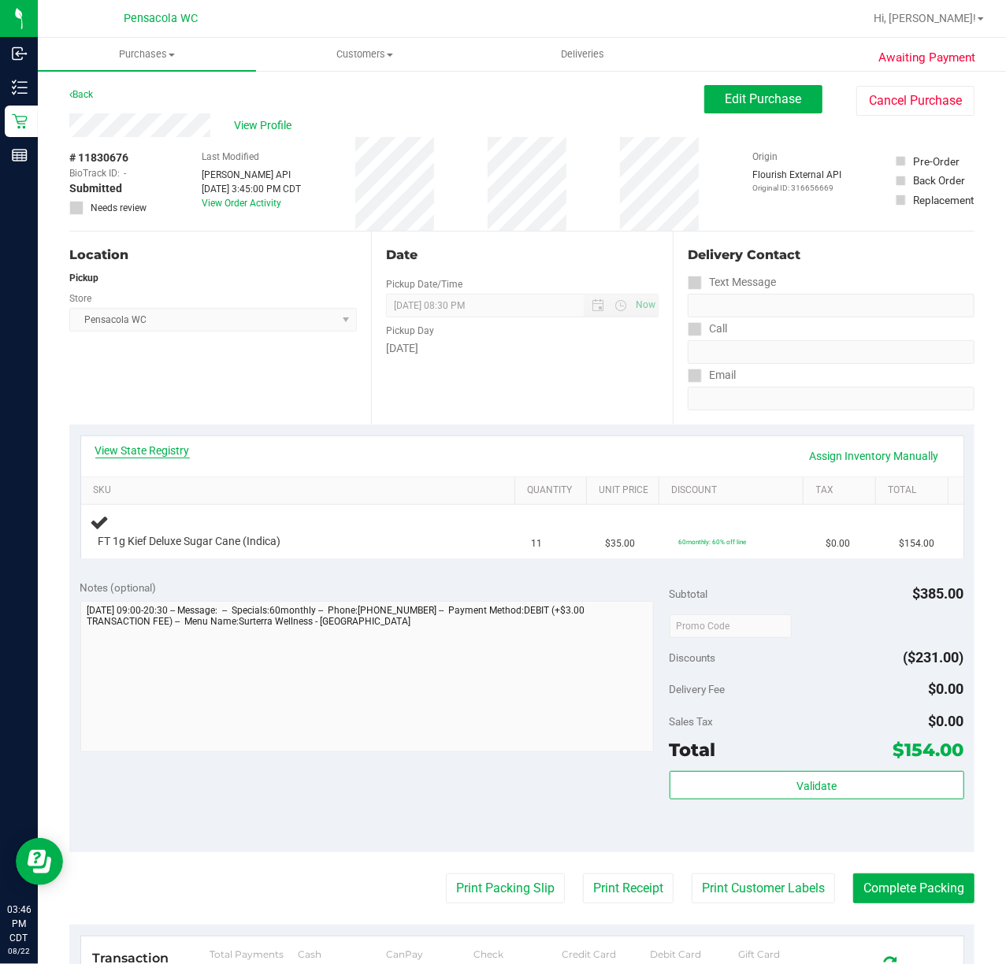
click at [170, 457] on link "View State Registry" at bounding box center [142, 451] width 95 height 16
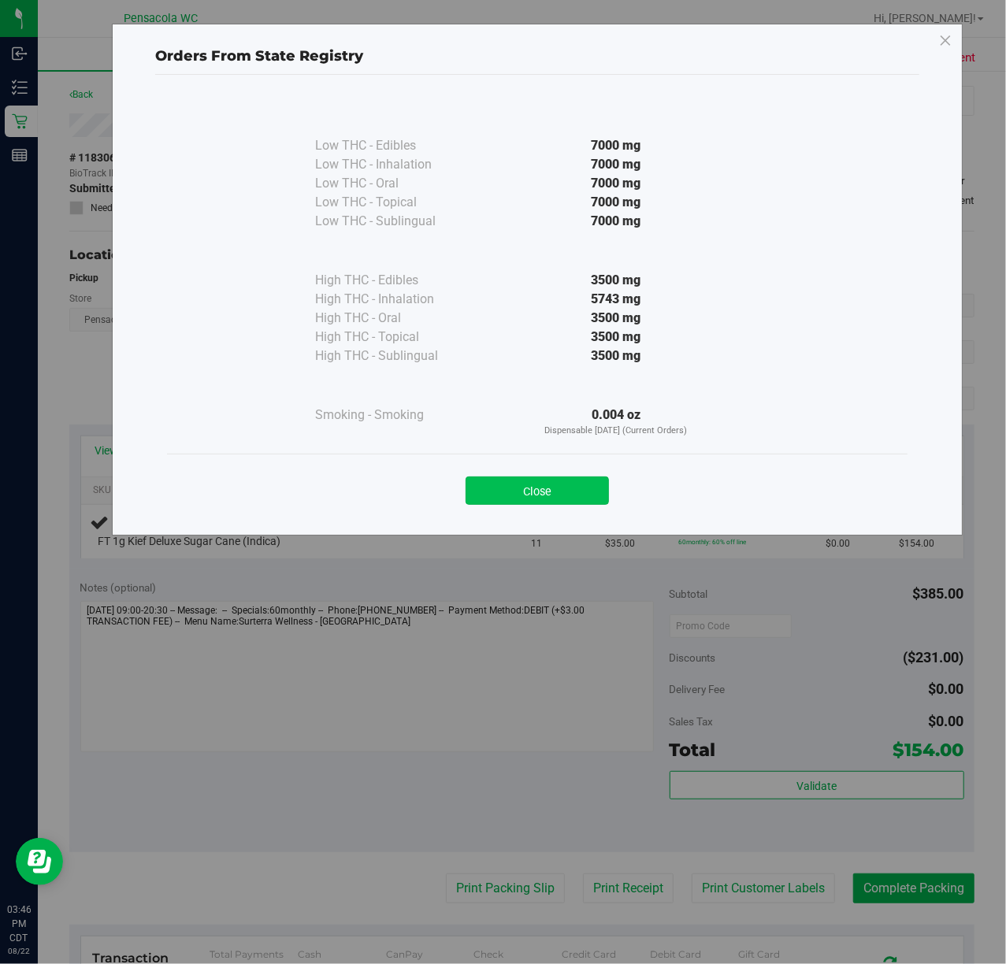
click at [543, 495] on button "Close" at bounding box center [537, 491] width 143 height 28
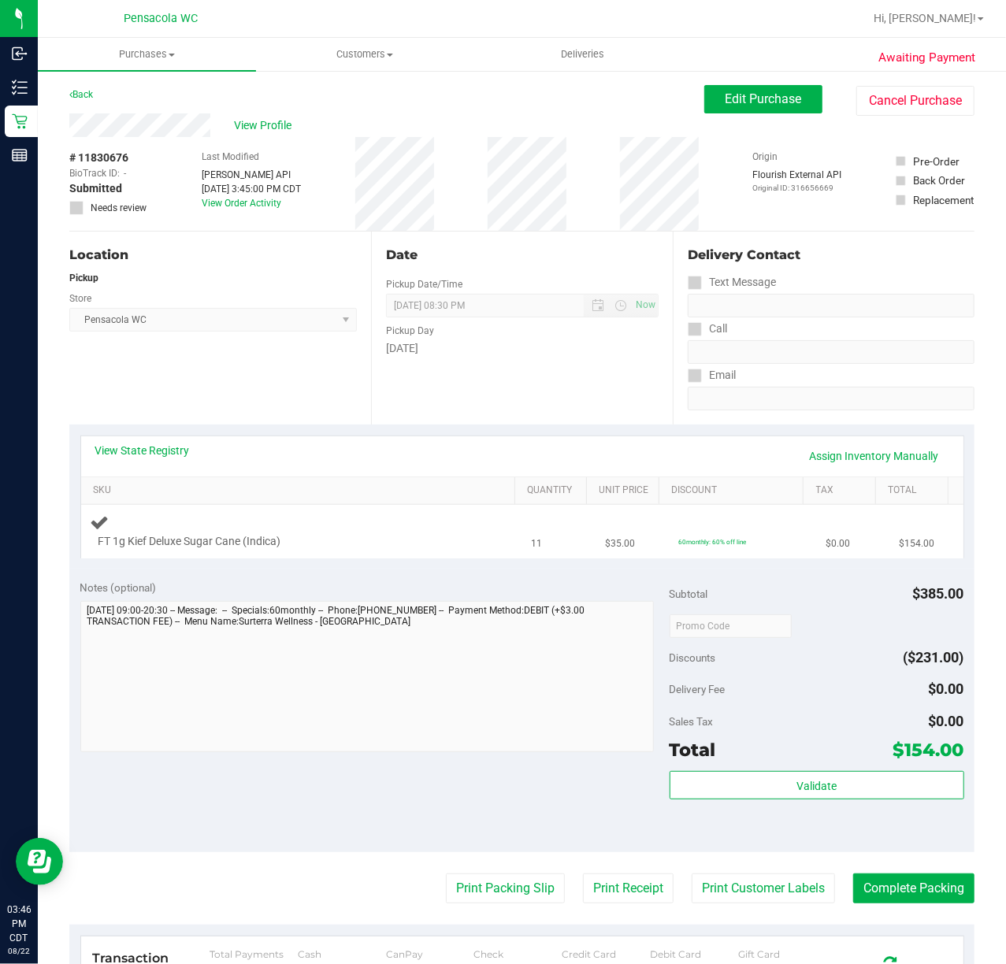
click at [293, 550] on div at bounding box center [288, 550] width 380 height 1
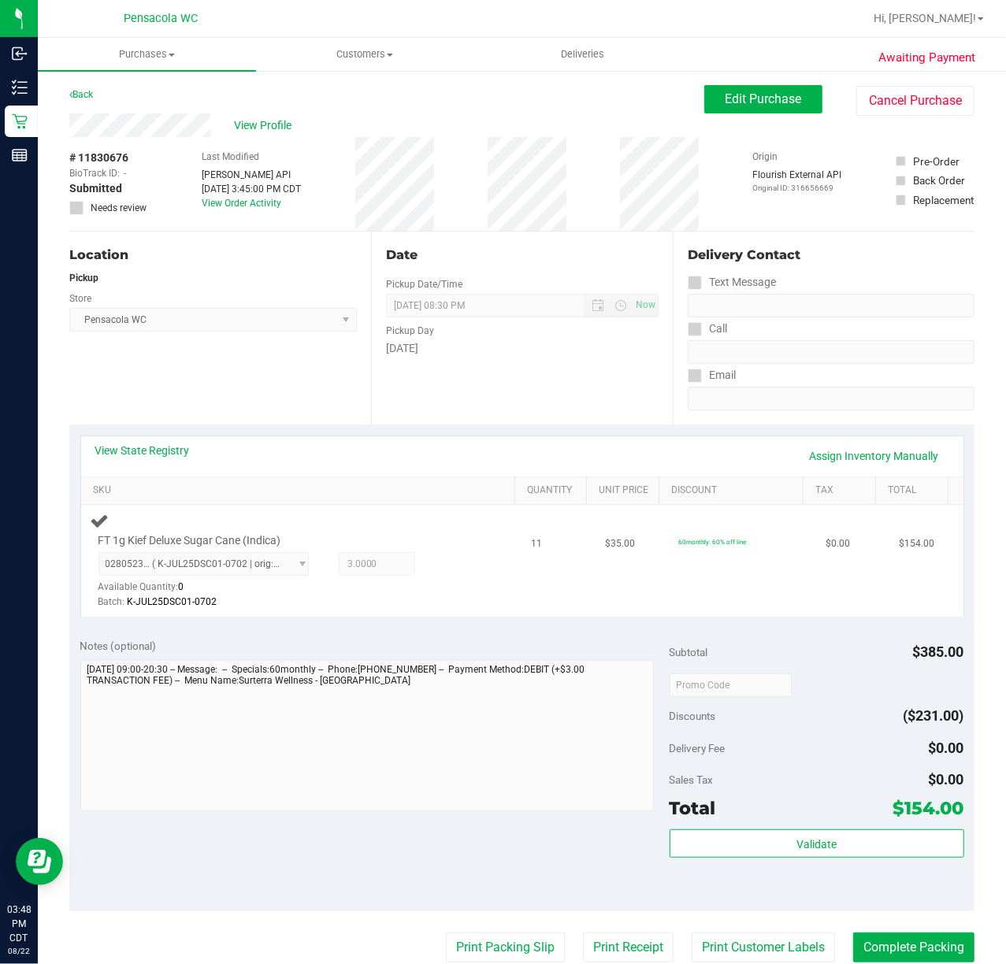
click at [596, 558] on td "$35.00" at bounding box center [632, 561] width 73 height 112
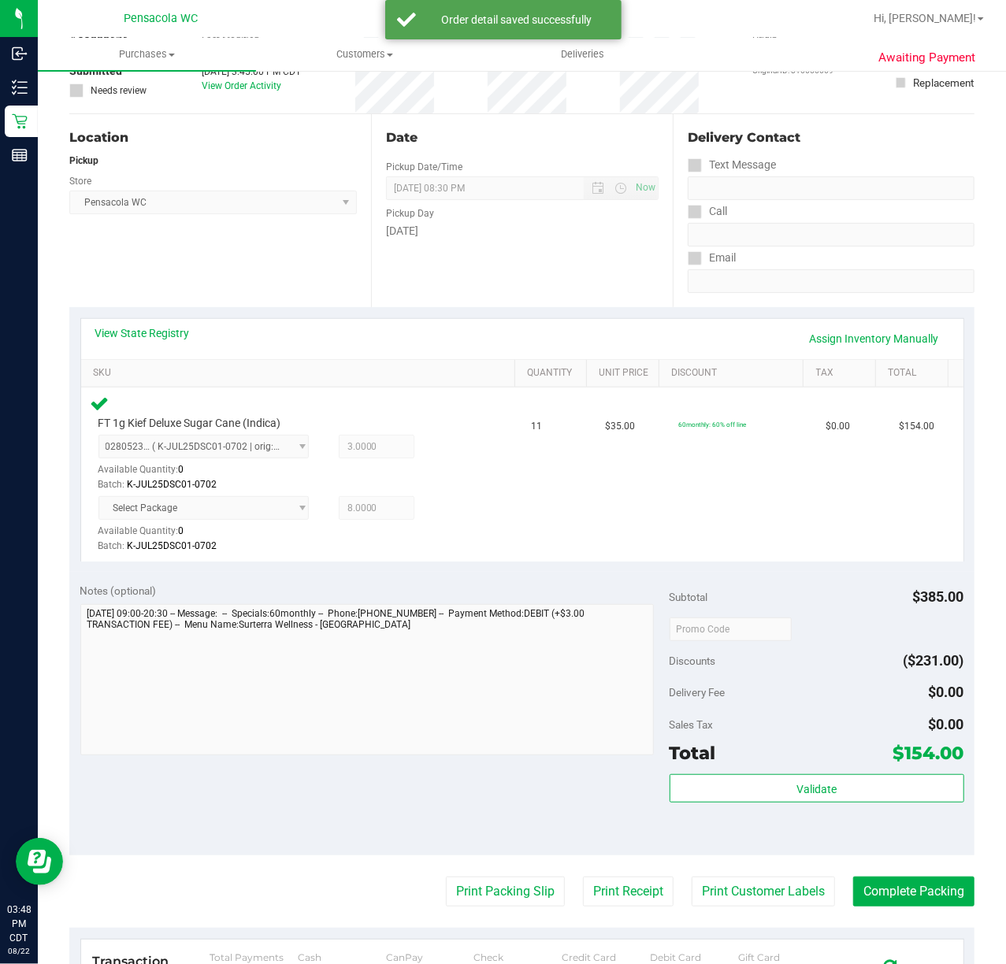
scroll to position [109, 0]
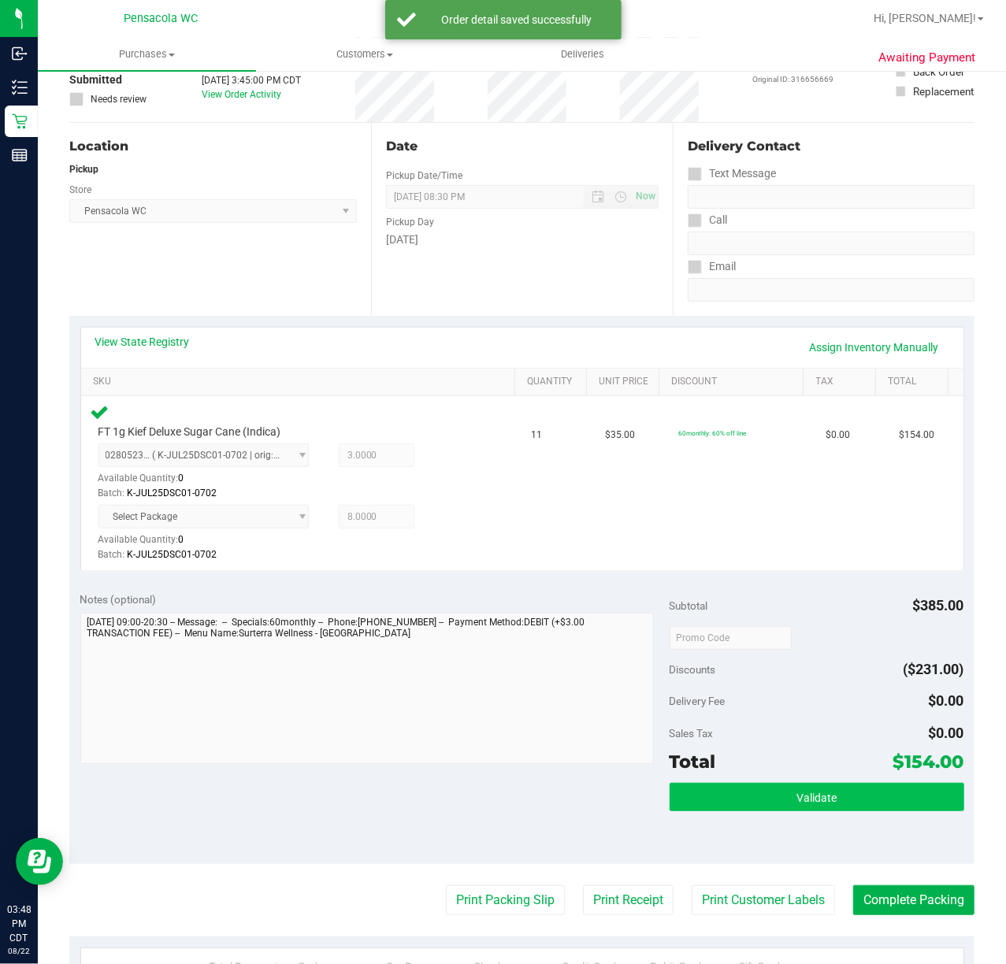
click at [808, 796] on span "Validate" at bounding box center [816, 798] width 40 height 13
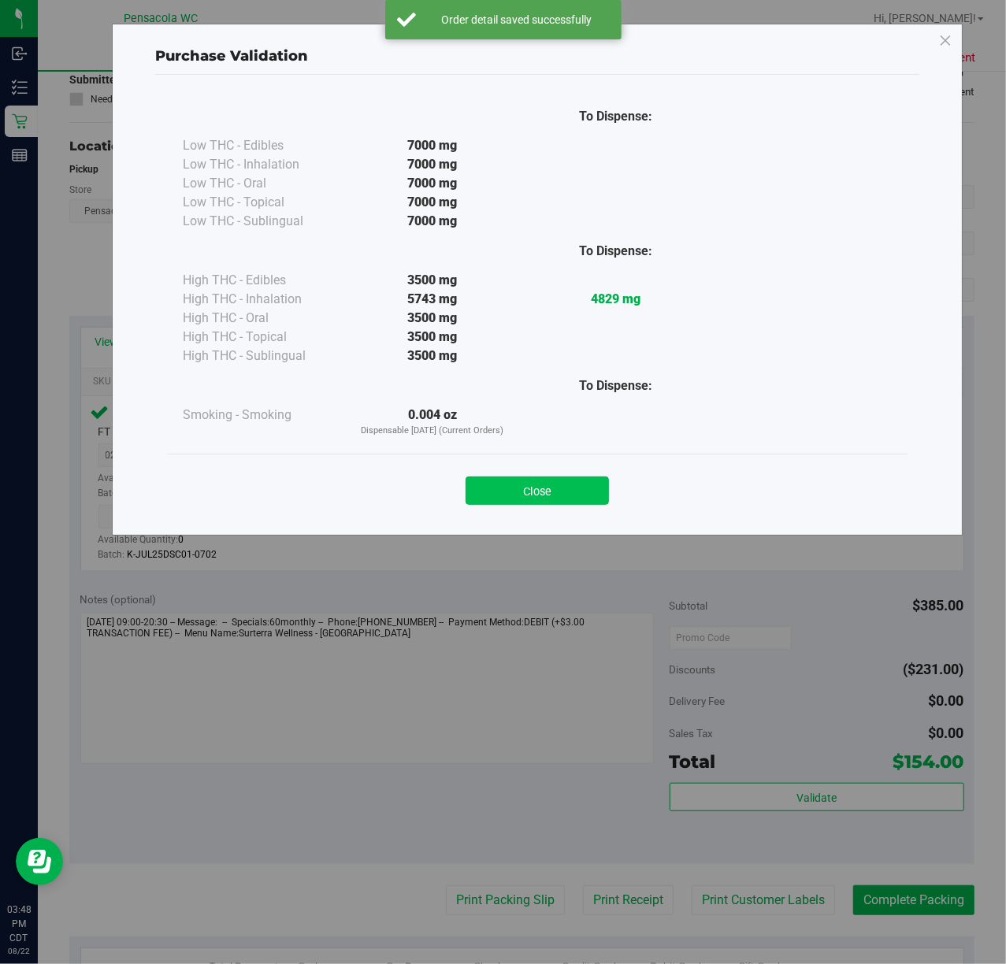
click at [577, 498] on button "Close" at bounding box center [537, 491] width 143 height 28
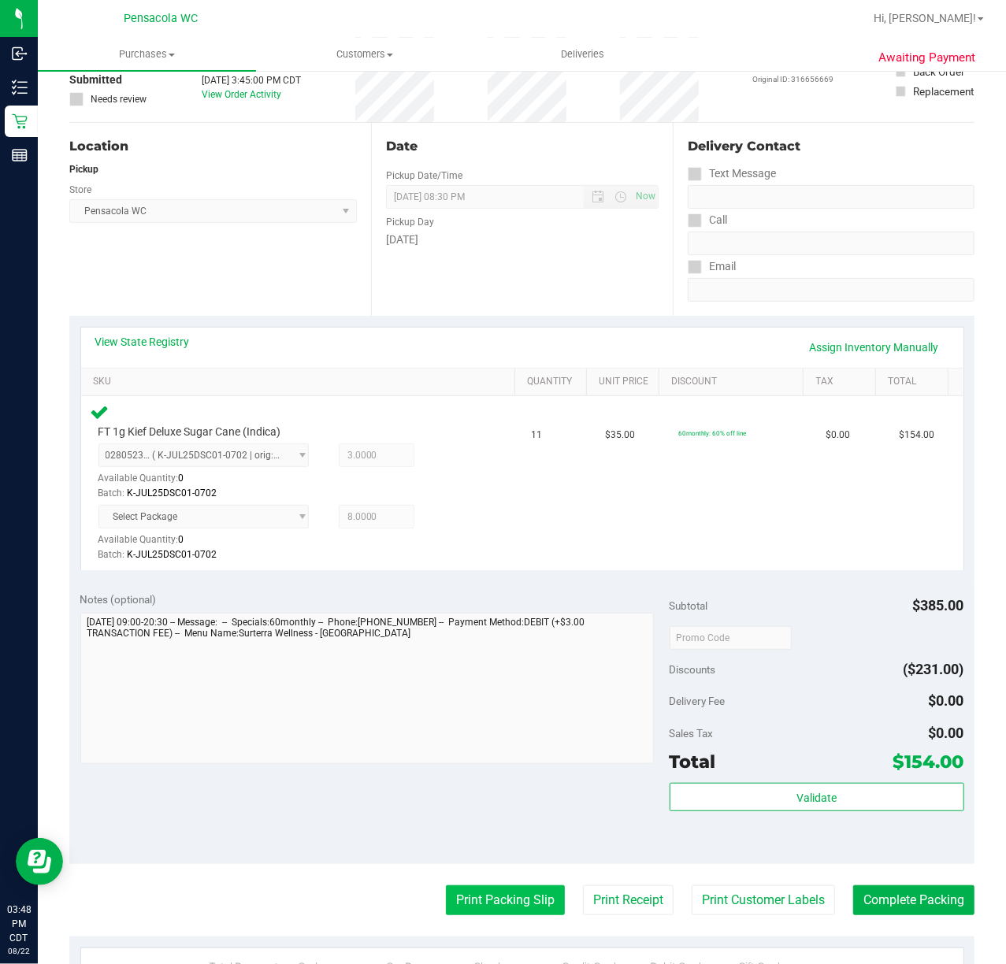
click at [507, 893] on button "Print Packing Slip" at bounding box center [505, 900] width 119 height 30
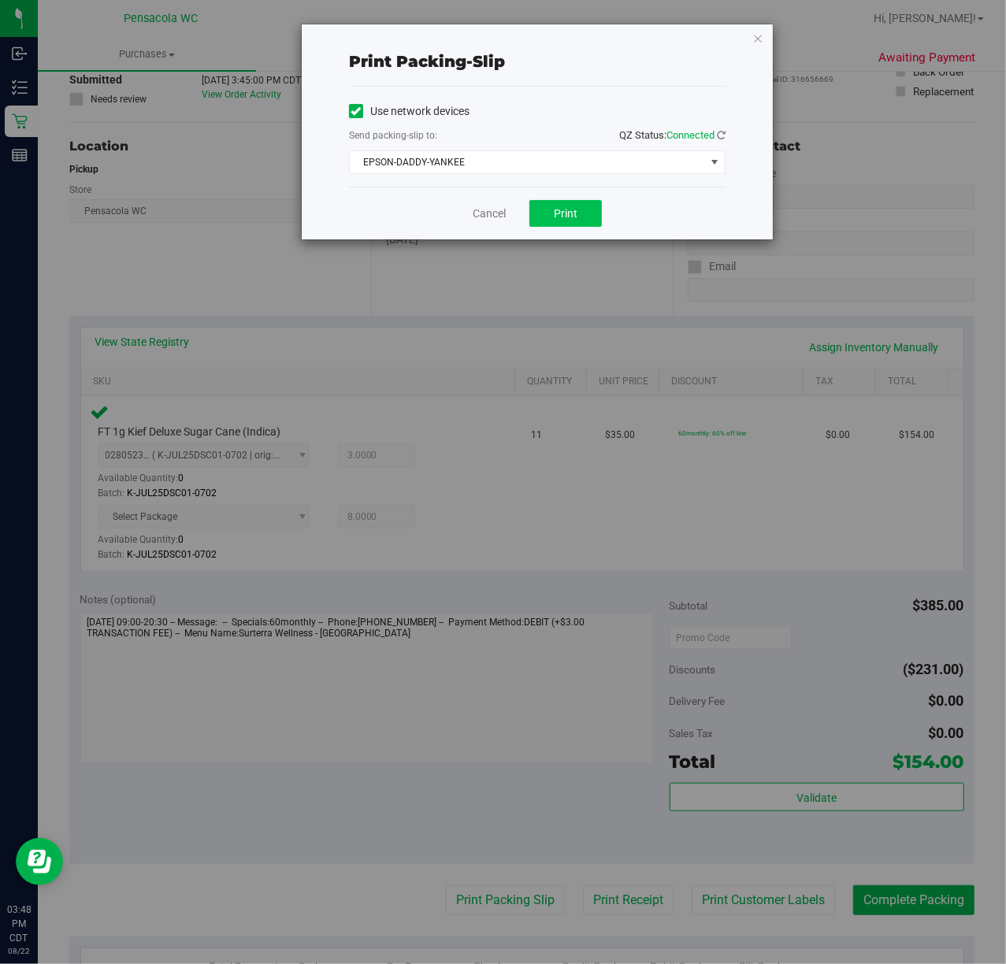
click at [581, 221] on button "Print" at bounding box center [565, 213] width 72 height 27
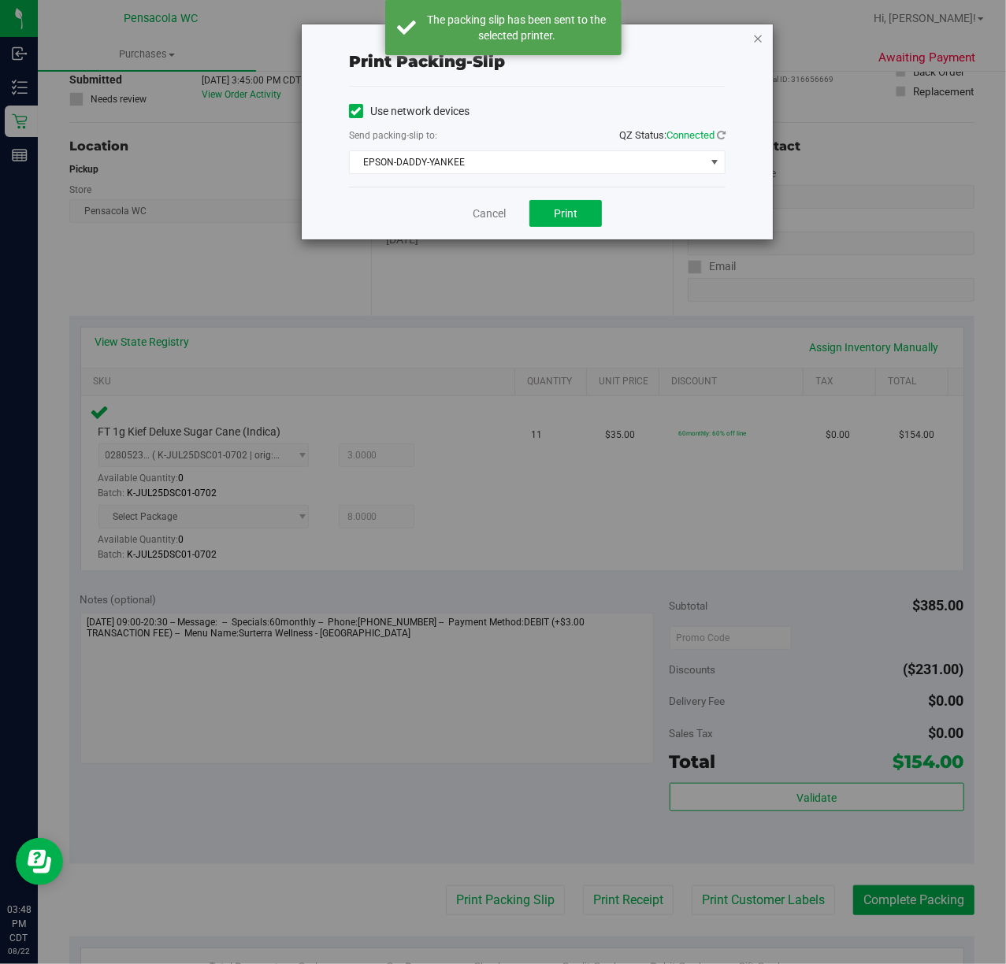
click at [756, 39] on icon "button" at bounding box center [757, 37] width 11 height 19
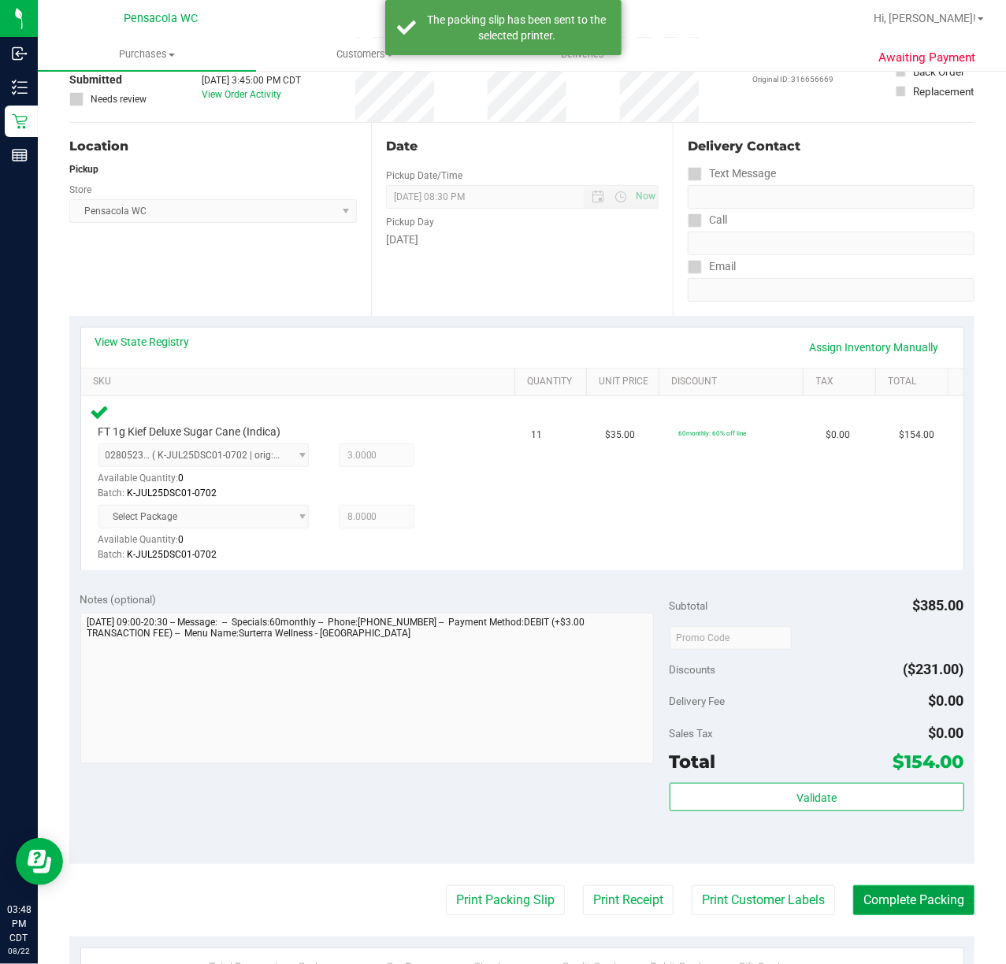
click at [942, 912] on button "Complete Packing" at bounding box center [913, 900] width 121 height 30
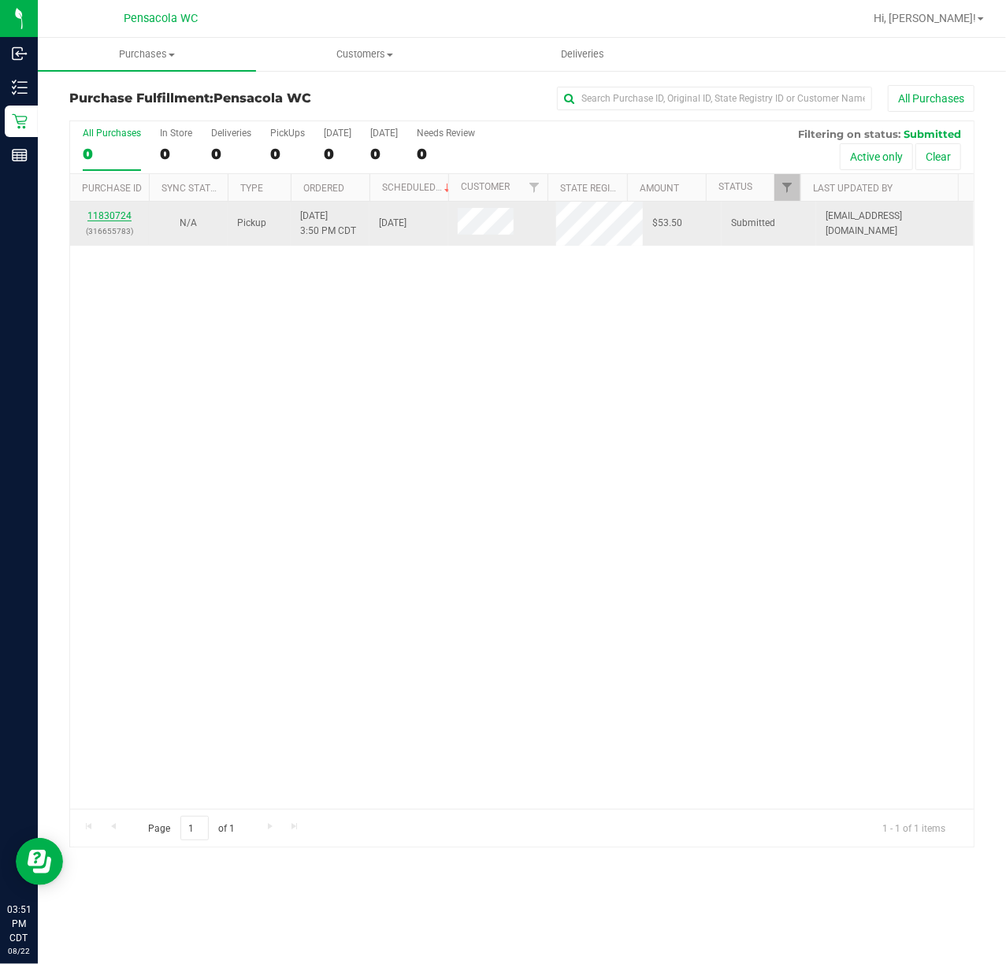
click at [113, 216] on link "11830724" at bounding box center [109, 215] width 44 height 11
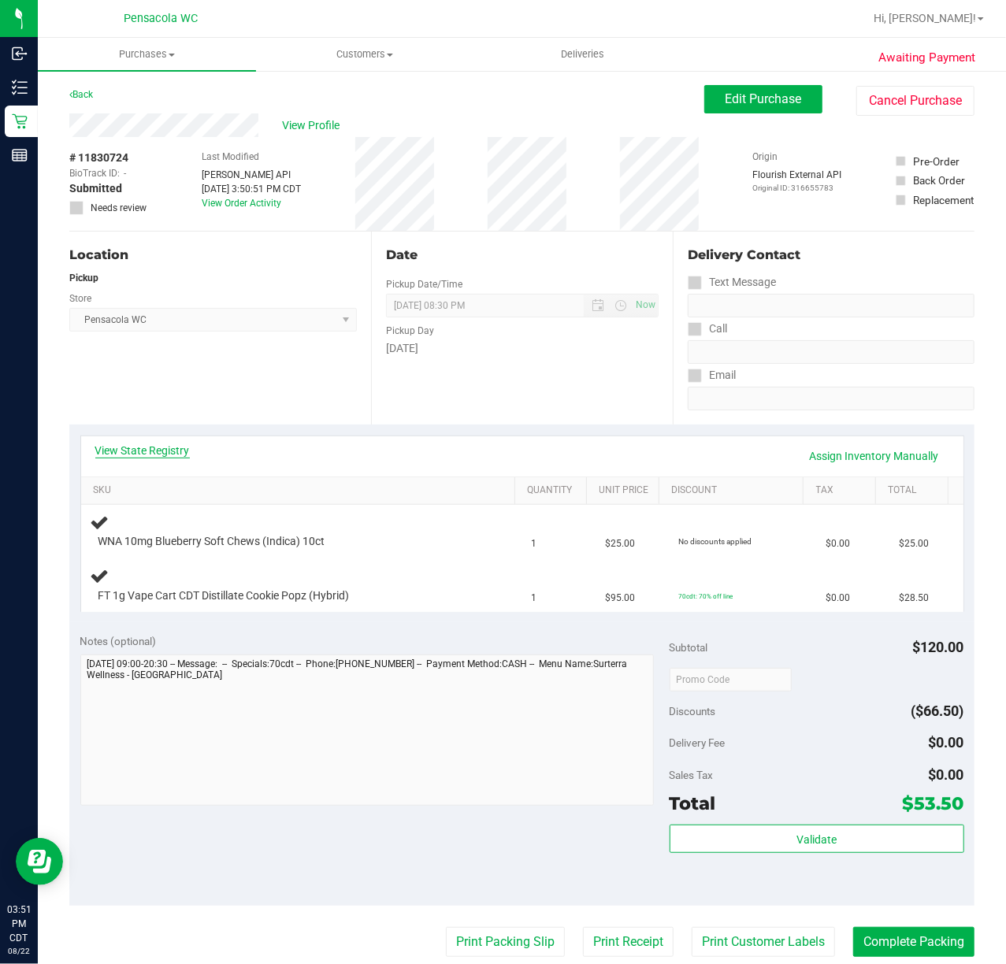
click at [184, 454] on link "View State Registry" at bounding box center [142, 451] width 95 height 16
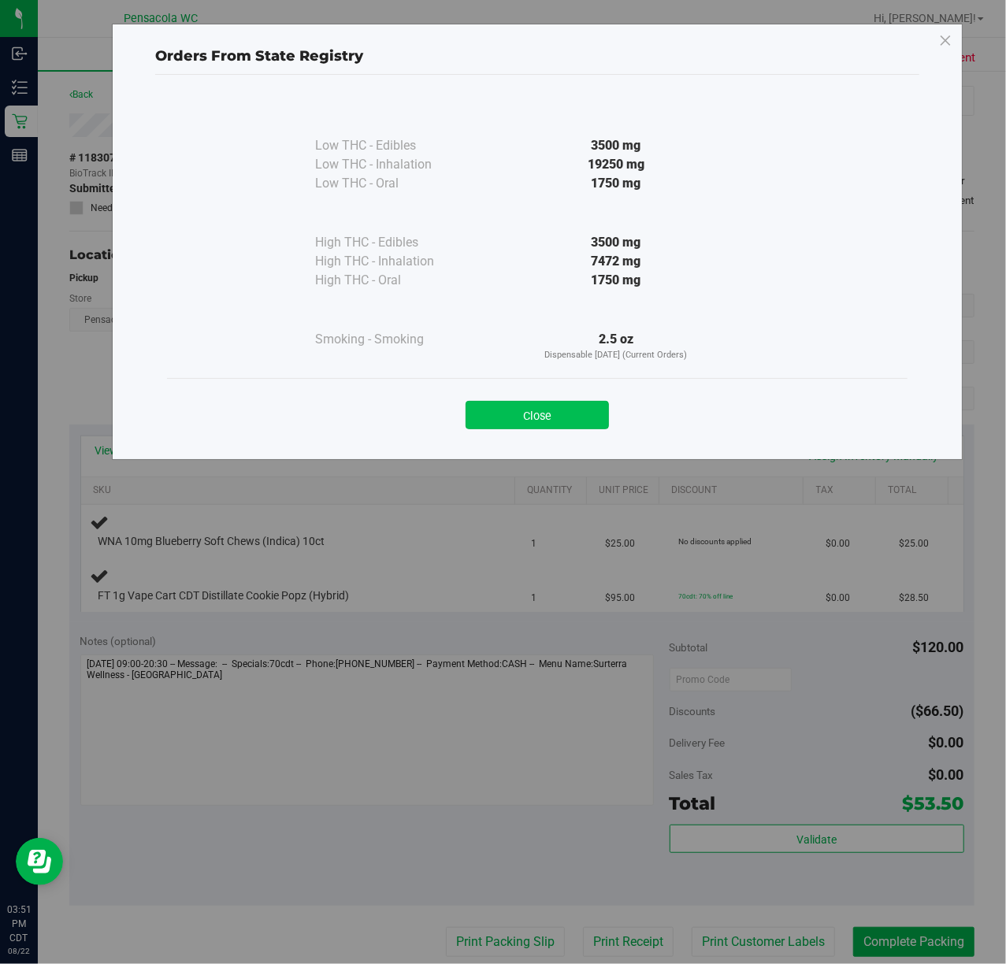
click at [539, 423] on button "Close" at bounding box center [537, 415] width 143 height 28
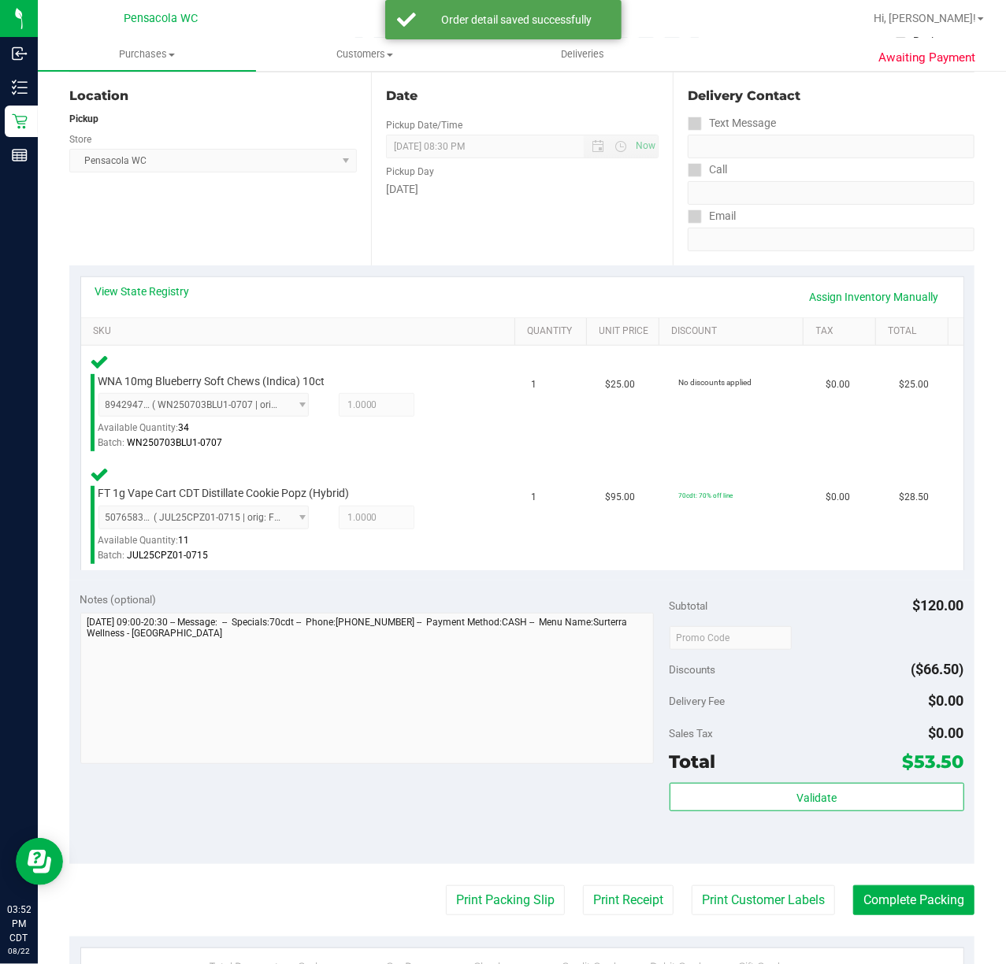
scroll to position [158, 0]
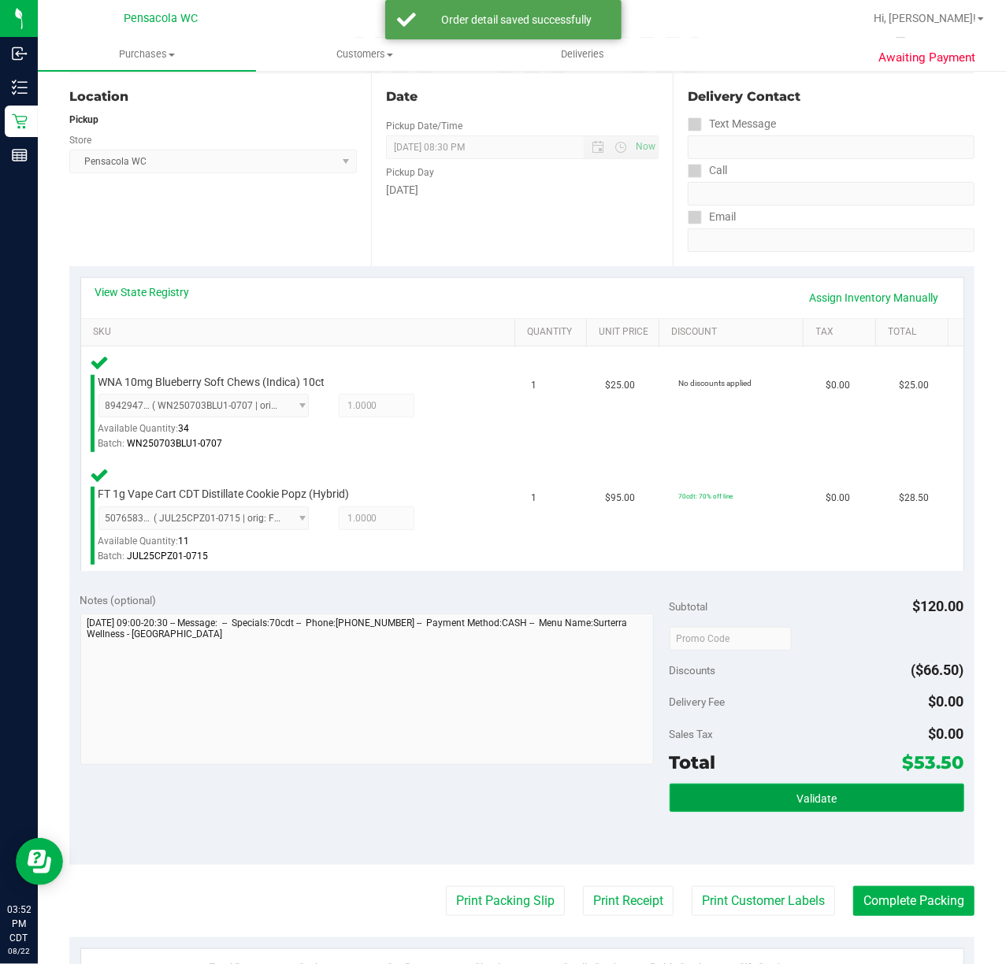
click at [807, 801] on span "Validate" at bounding box center [816, 798] width 40 height 13
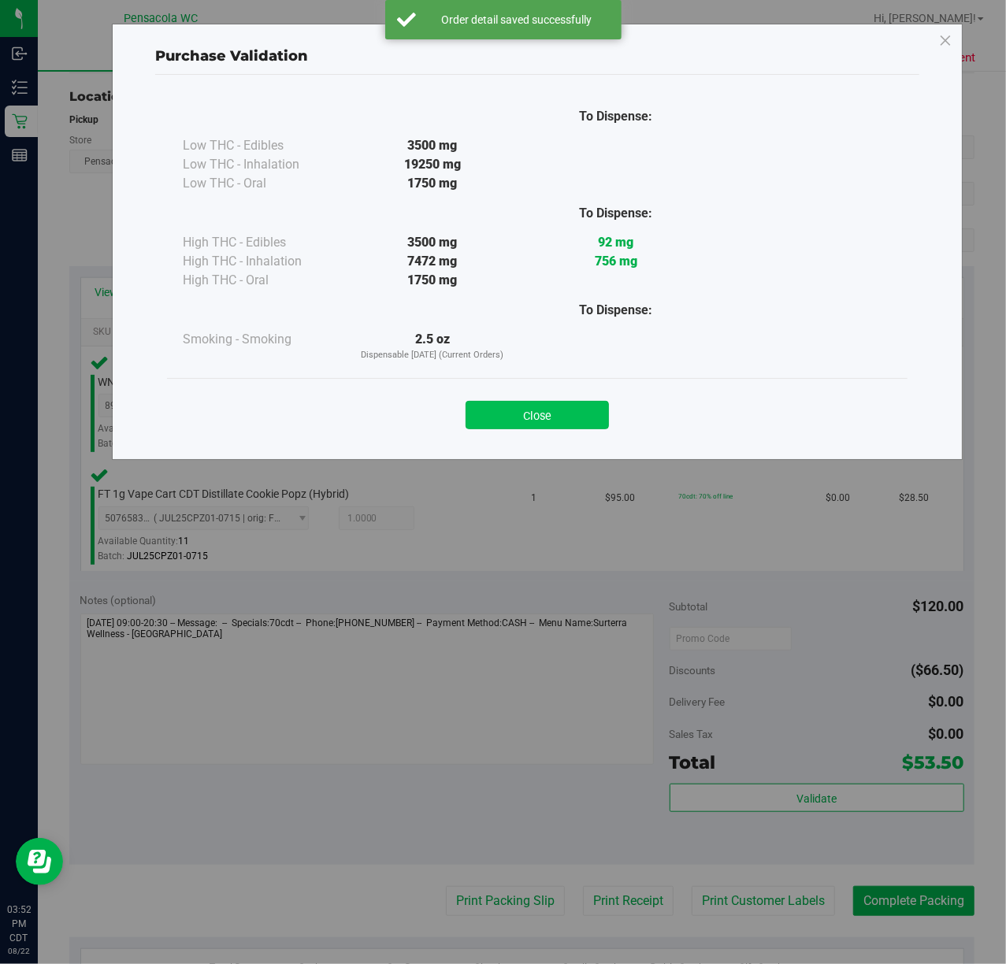
click at [540, 422] on button "Close" at bounding box center [537, 415] width 143 height 28
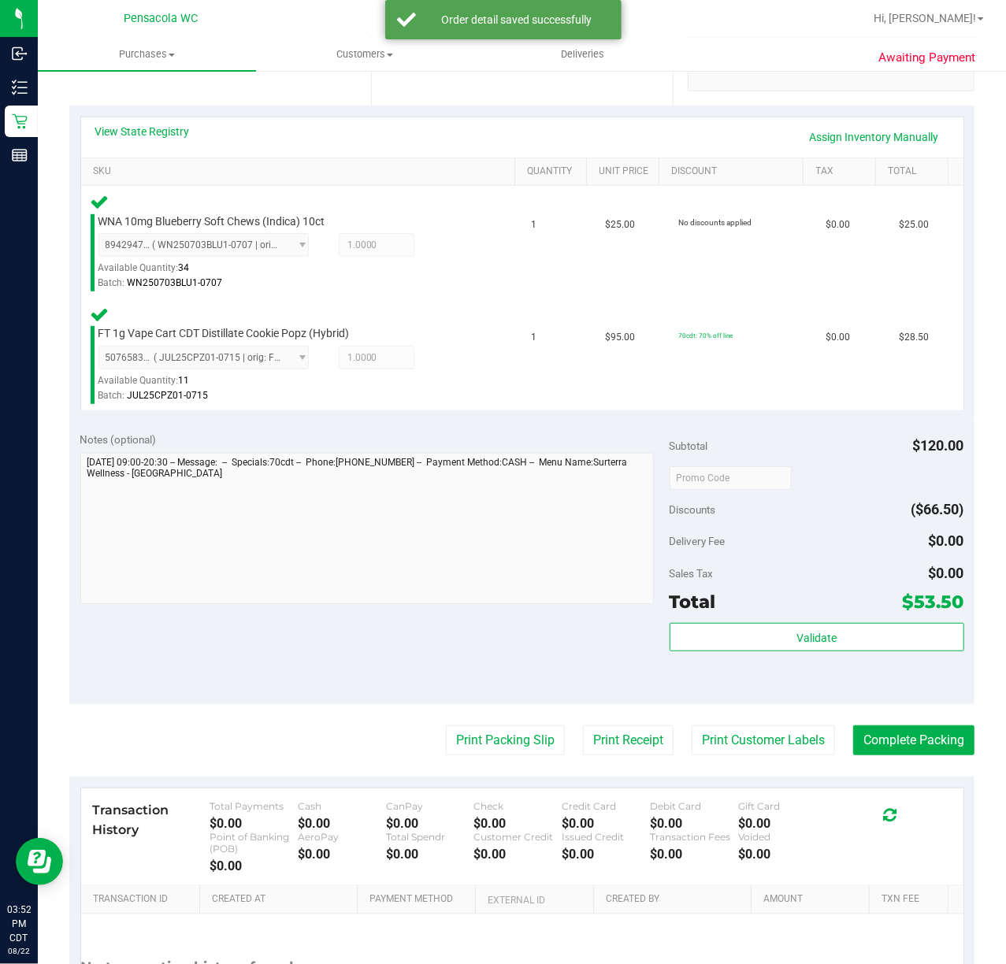
scroll to position [339, 0]
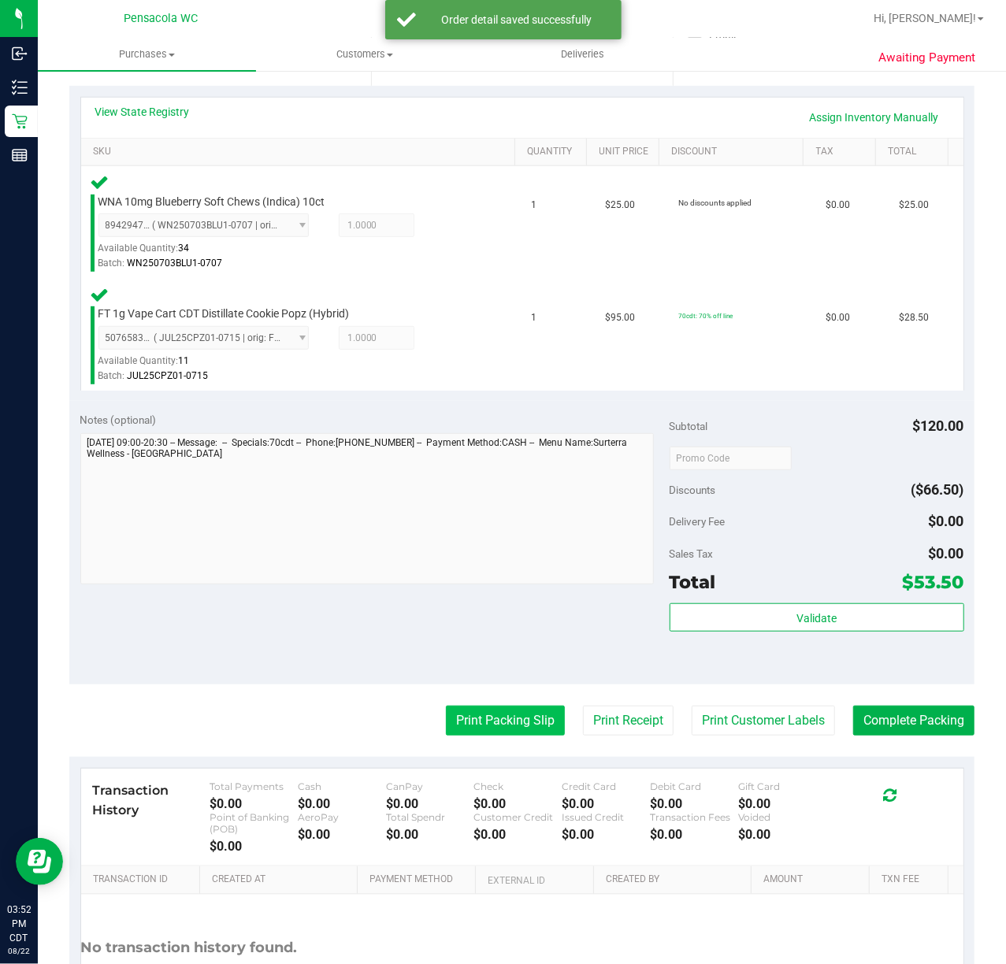
click at [501, 732] on button "Print Packing Slip" at bounding box center [505, 721] width 119 height 30
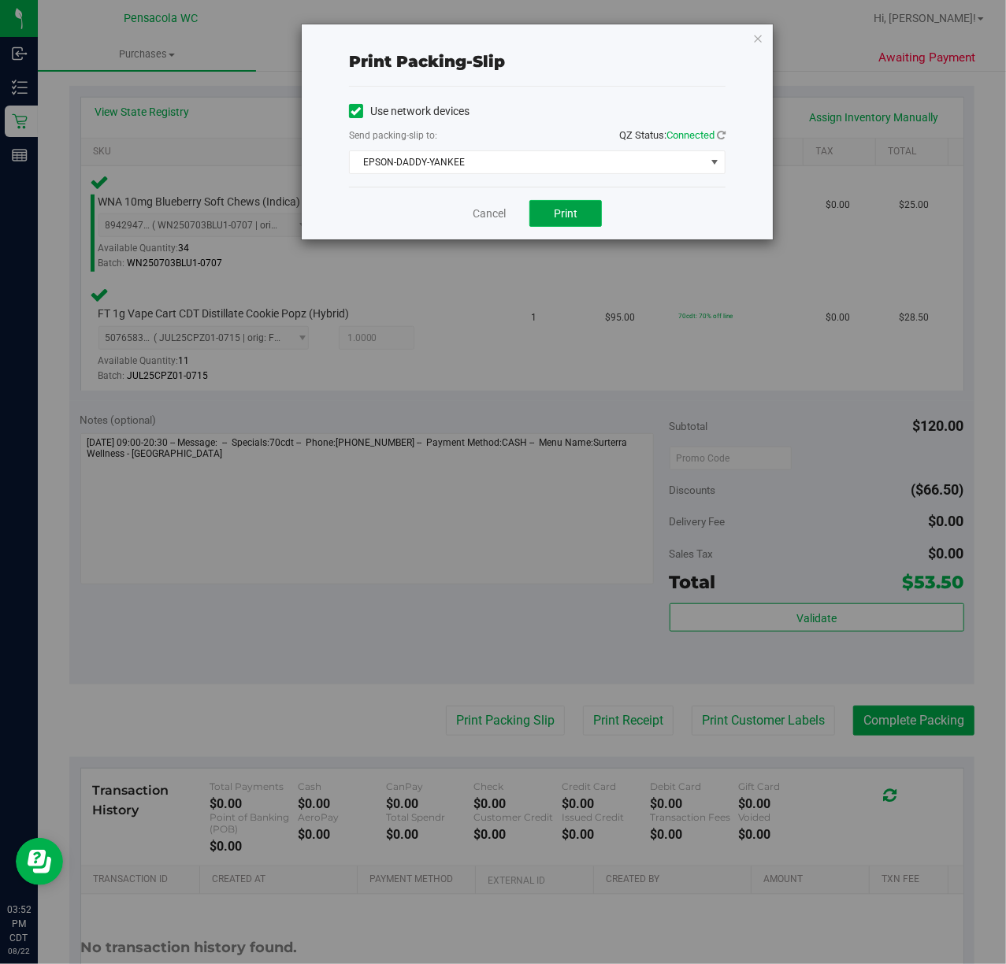
click at [596, 227] on button "Print" at bounding box center [565, 213] width 72 height 27
click at [756, 35] on icon "button" at bounding box center [757, 37] width 11 height 19
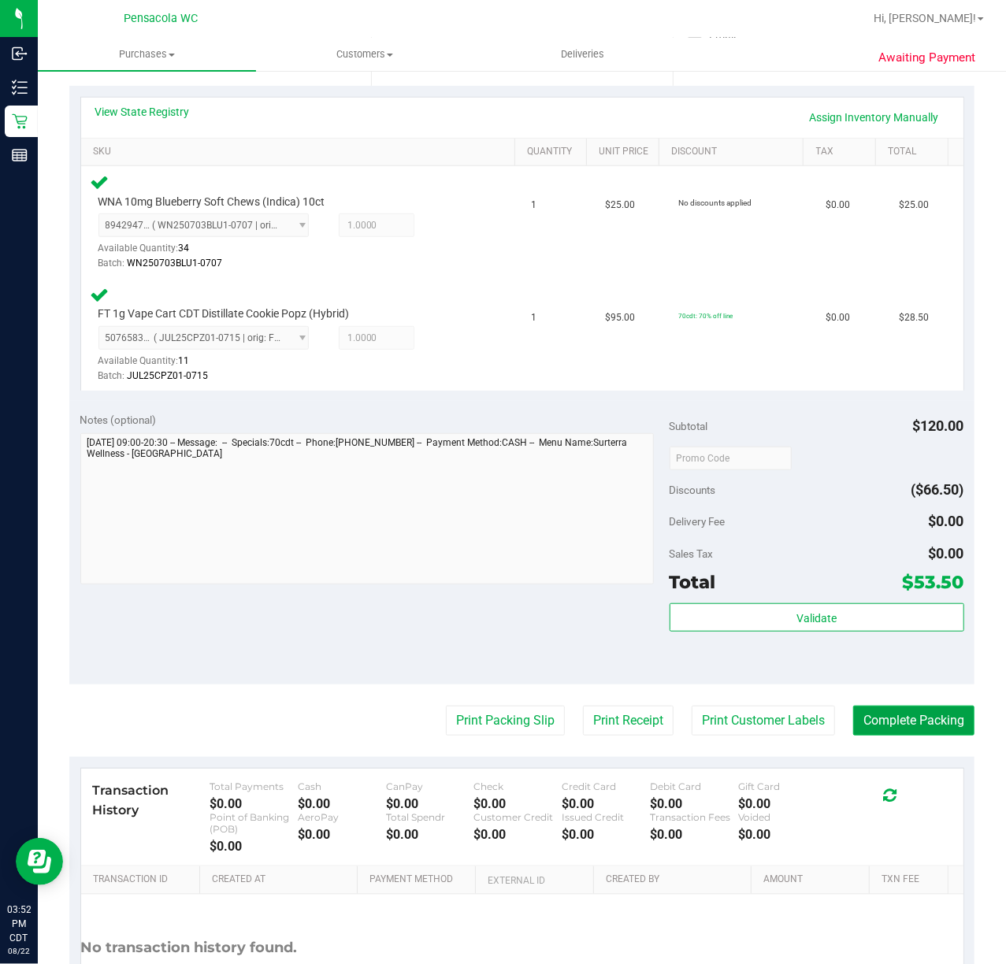
click at [900, 731] on button "Complete Packing" at bounding box center [913, 721] width 121 height 30
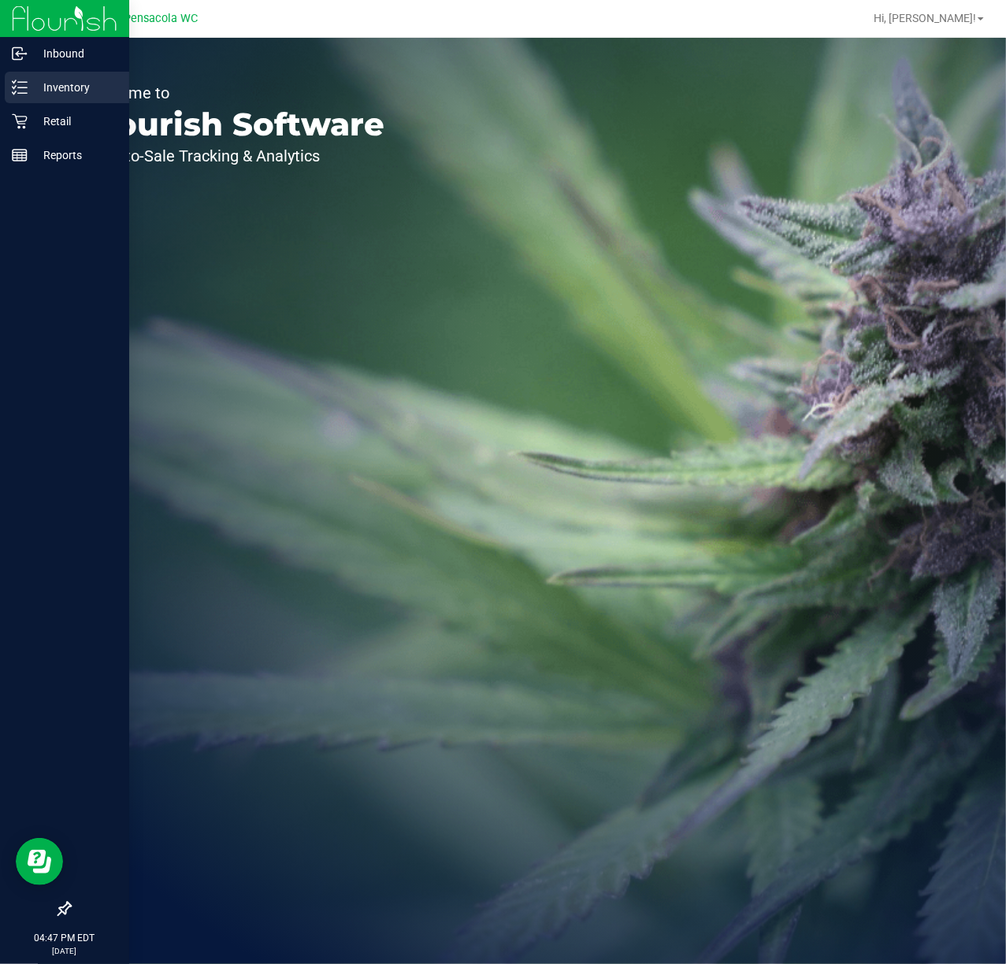
click at [49, 89] on p "Inventory" at bounding box center [75, 87] width 95 height 19
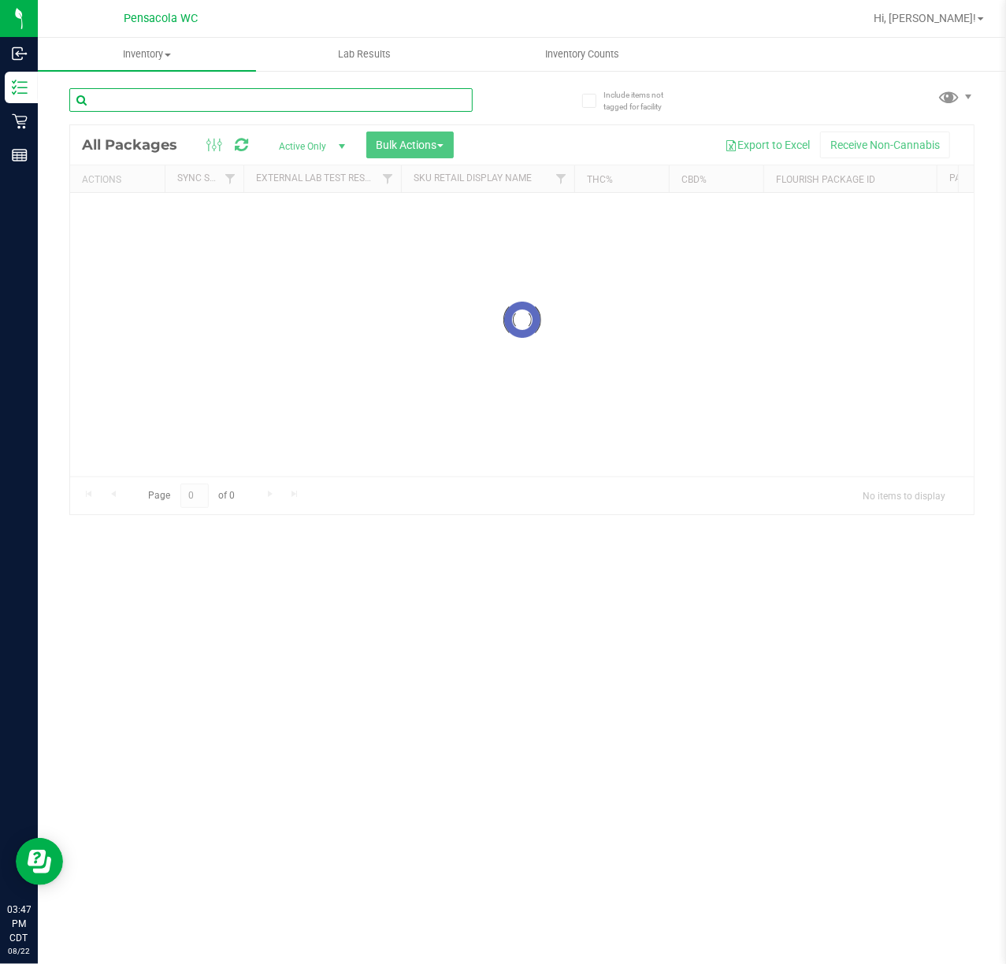
click at [186, 93] on div "Inventory All packages All inventory Waste log Create inventory Lab Results Inv…" at bounding box center [522, 501] width 968 height 926
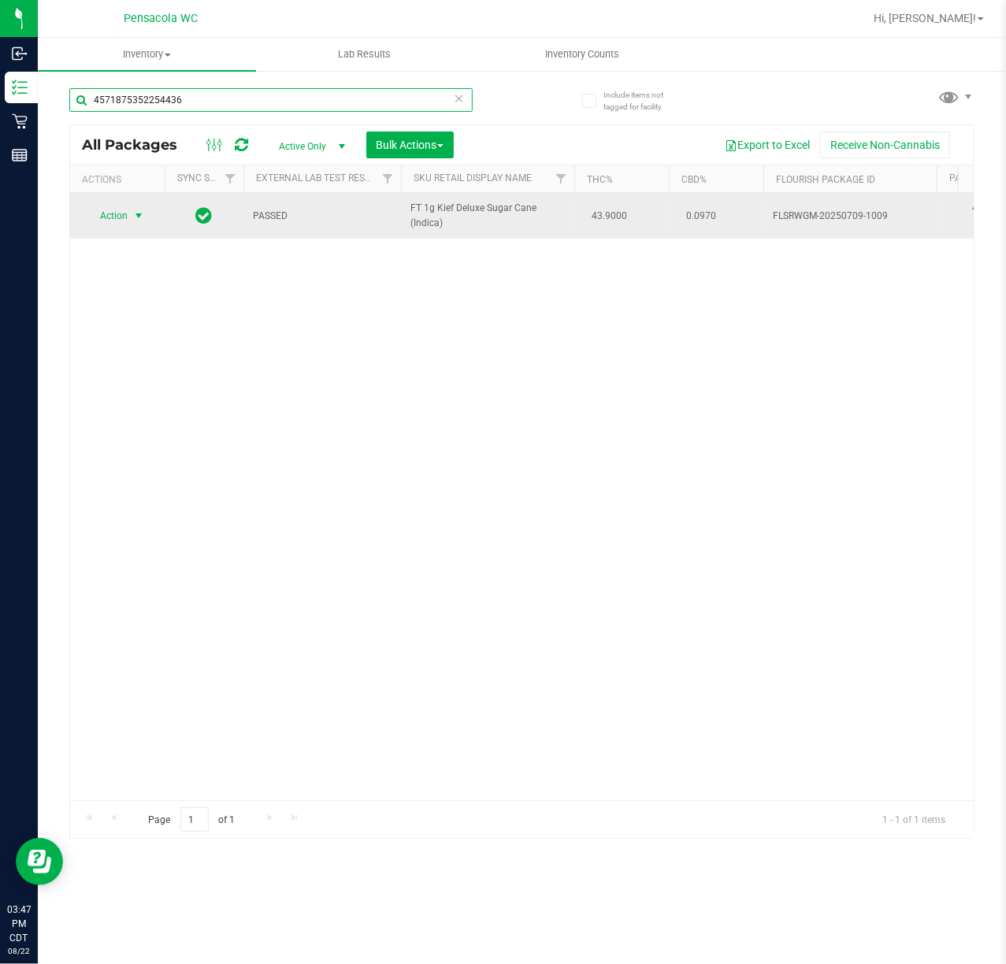
type input "4571875352254436"
click at [117, 211] on span "Action" at bounding box center [107, 216] width 43 height 22
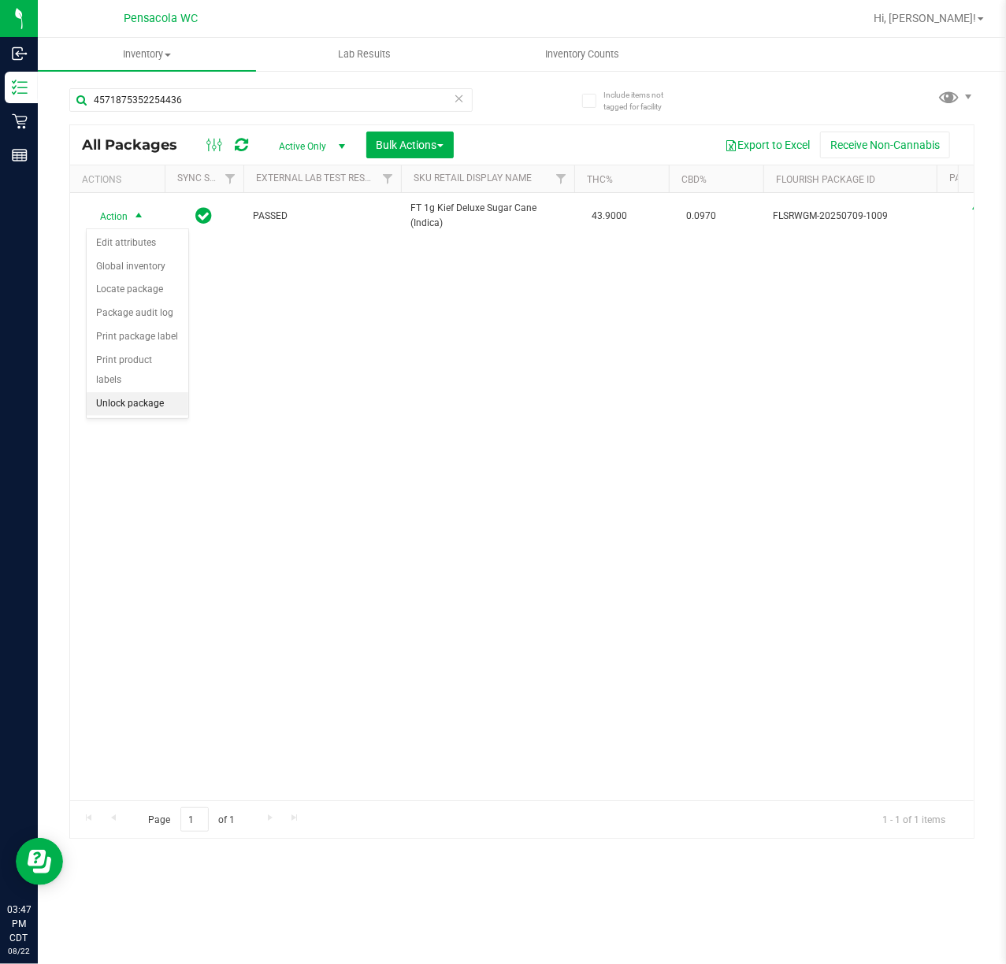
click at [156, 407] on li "Unlock package" at bounding box center [138, 404] width 102 height 24
